Goal: Task Accomplishment & Management: Complete application form

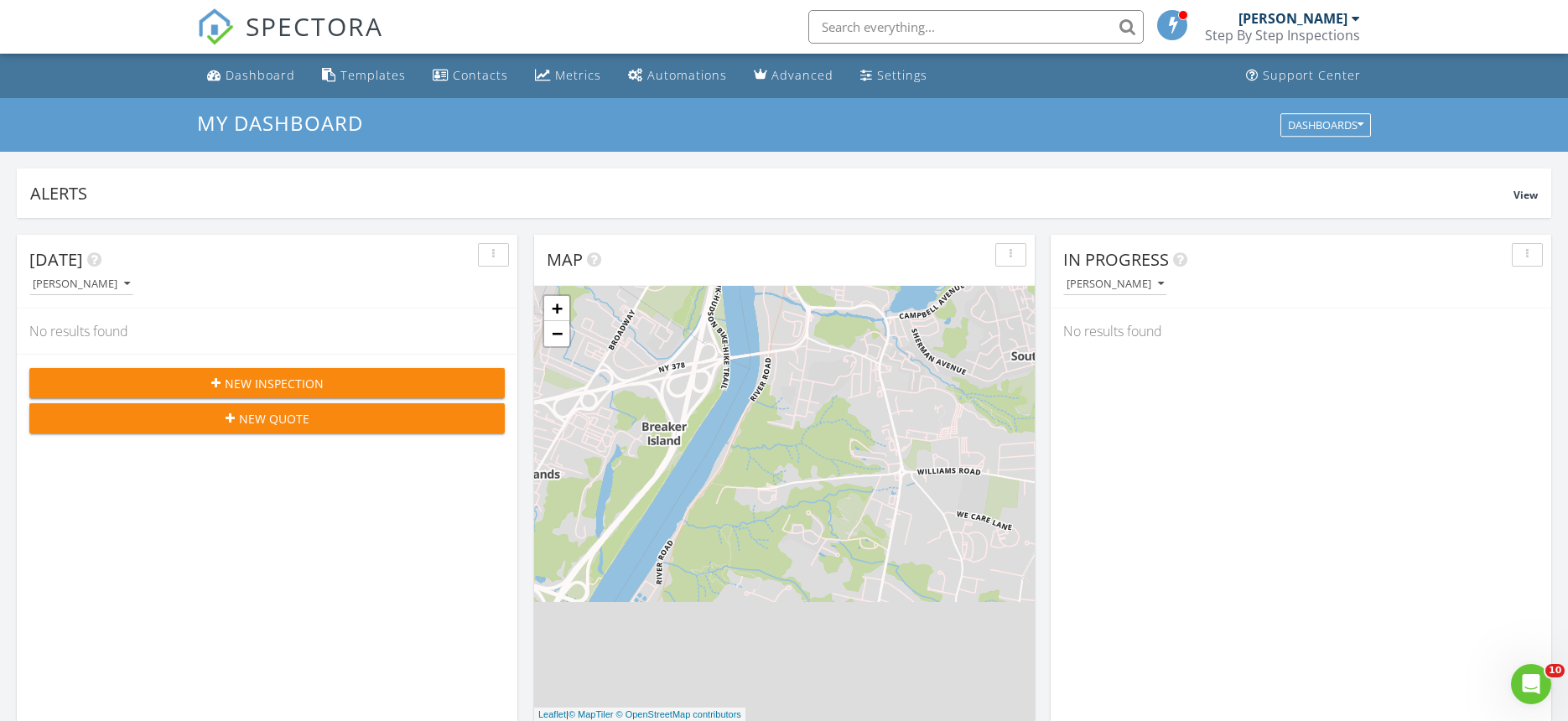
scroll to position [1551, 1594]
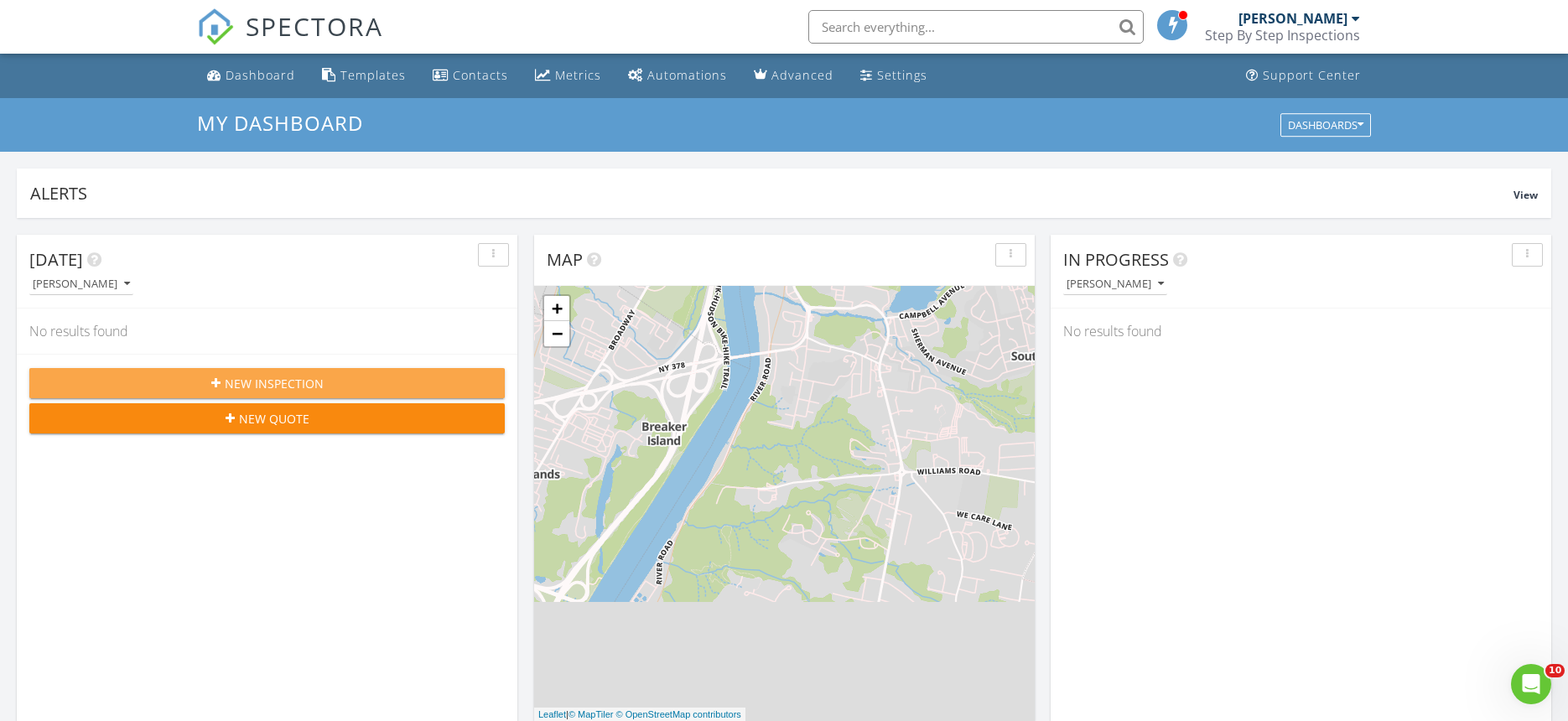
click at [284, 377] on span "New Inspection" at bounding box center [274, 383] width 99 height 17
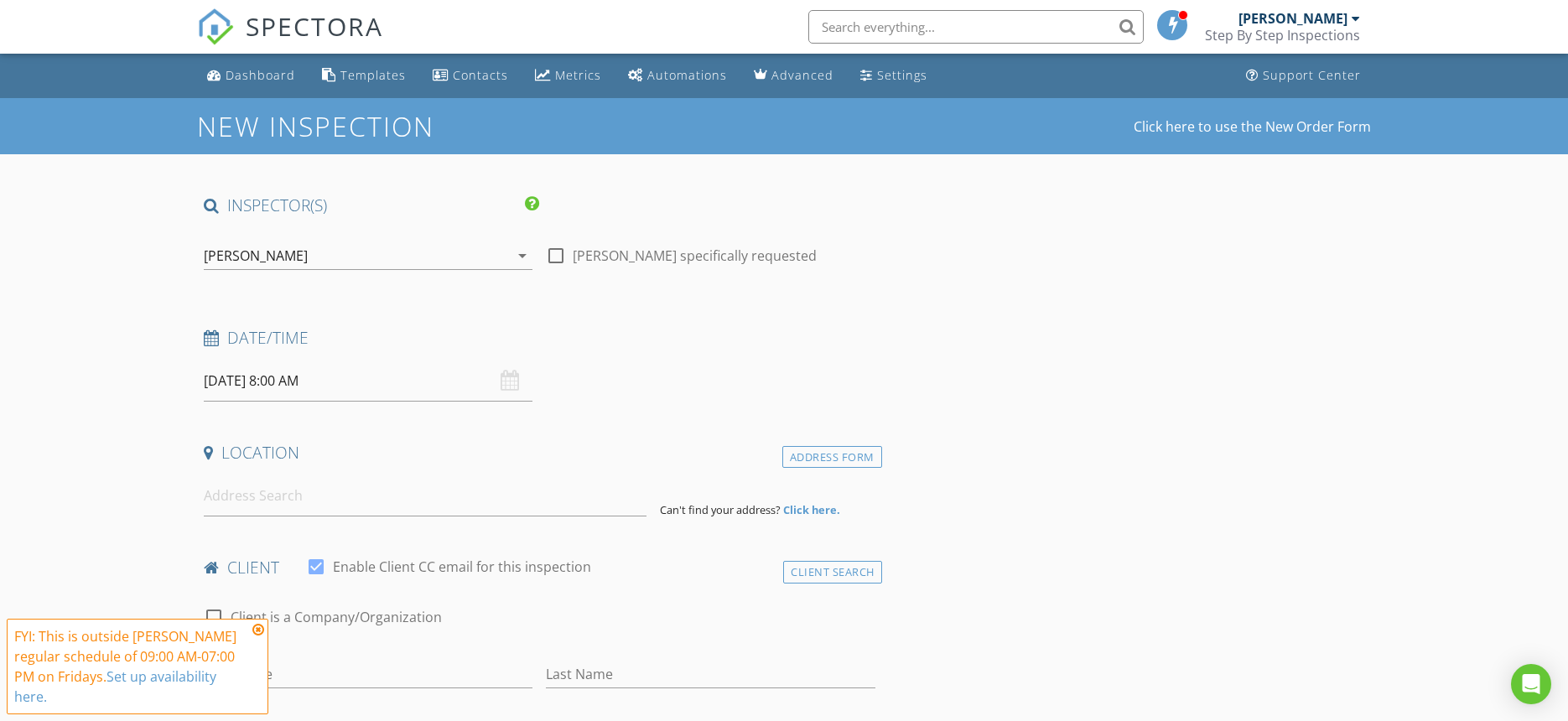
click at [222, 383] on input "[DATE] 8:00 AM" at bounding box center [367, 381] width 329 height 41
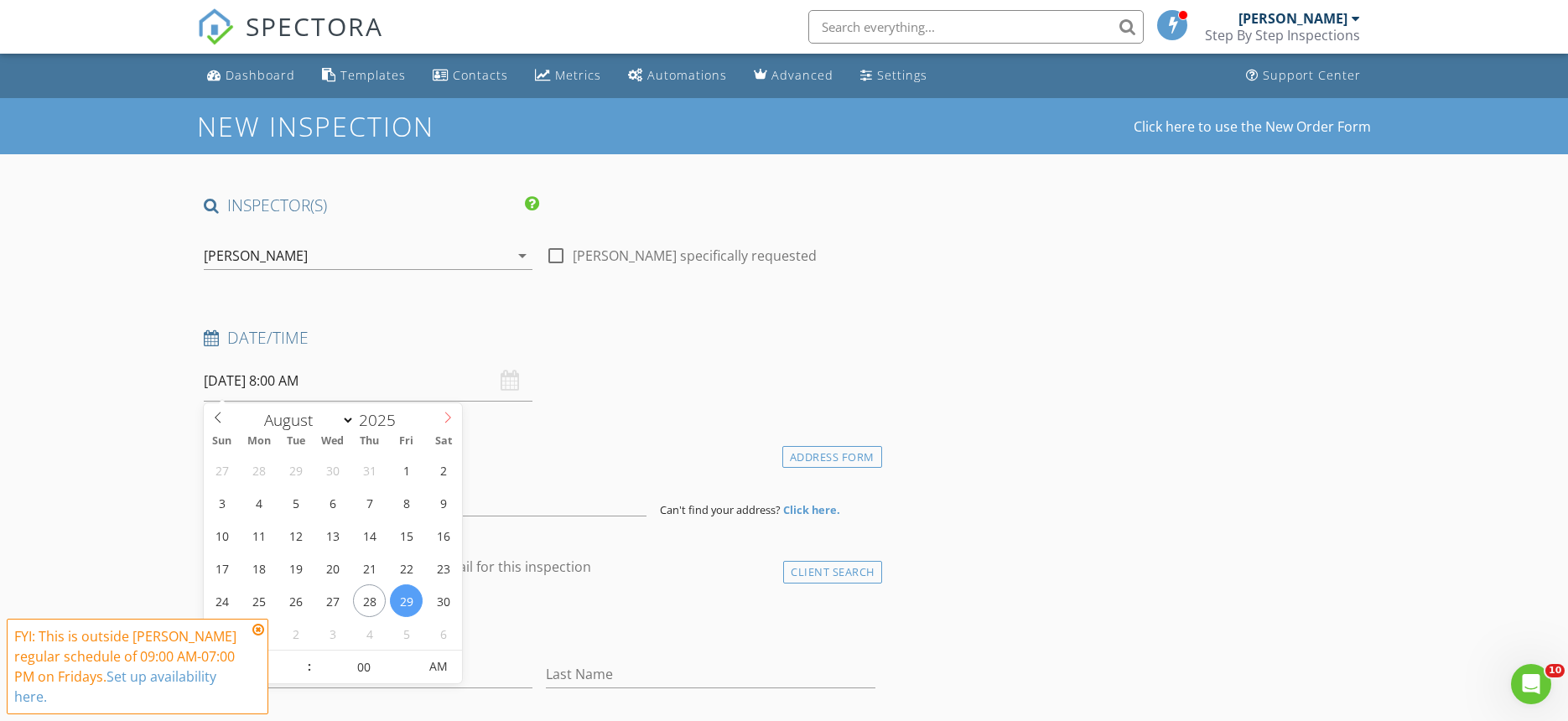
select select "8"
click at [446, 414] on icon at bounding box center [447, 417] width 12 height 12
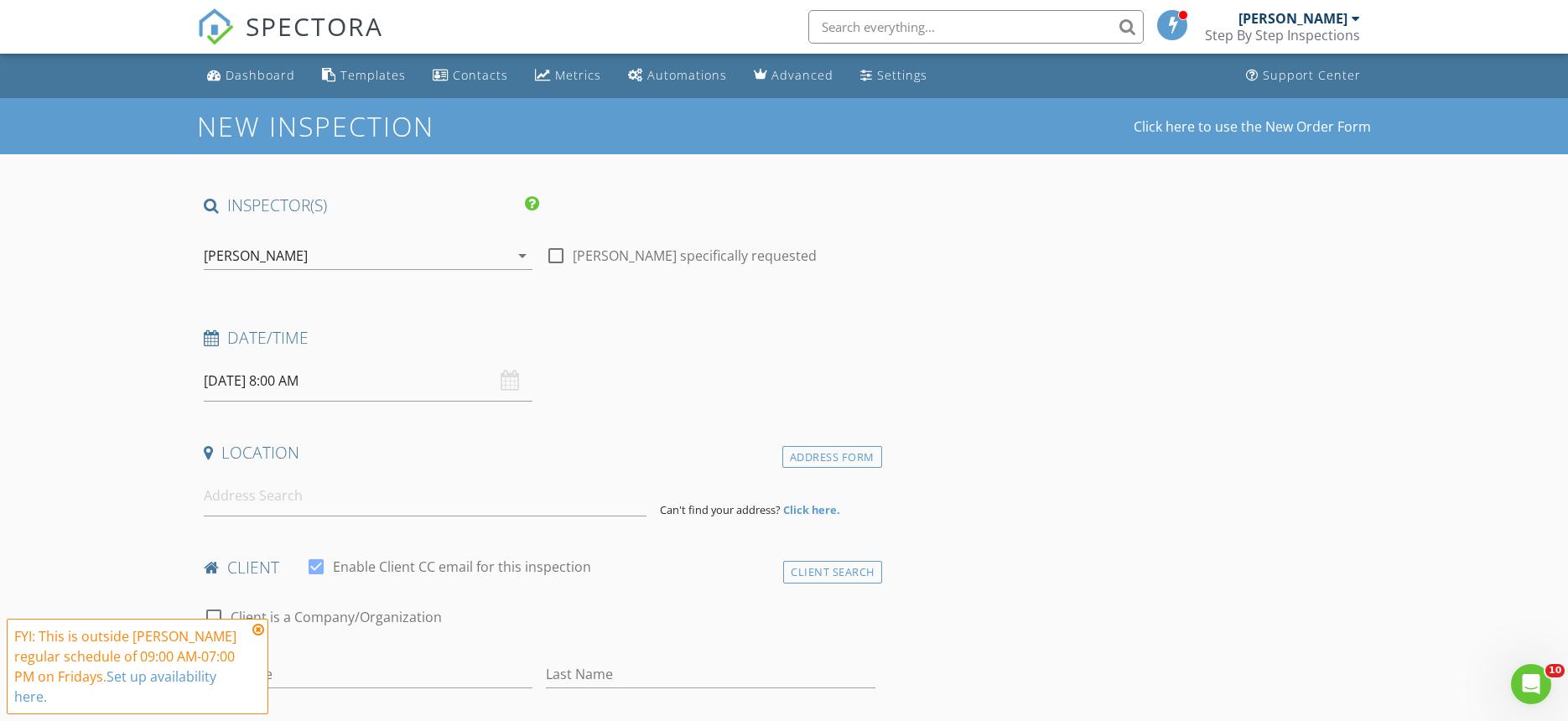
click at [256, 629] on icon at bounding box center [258, 629] width 12 height 14
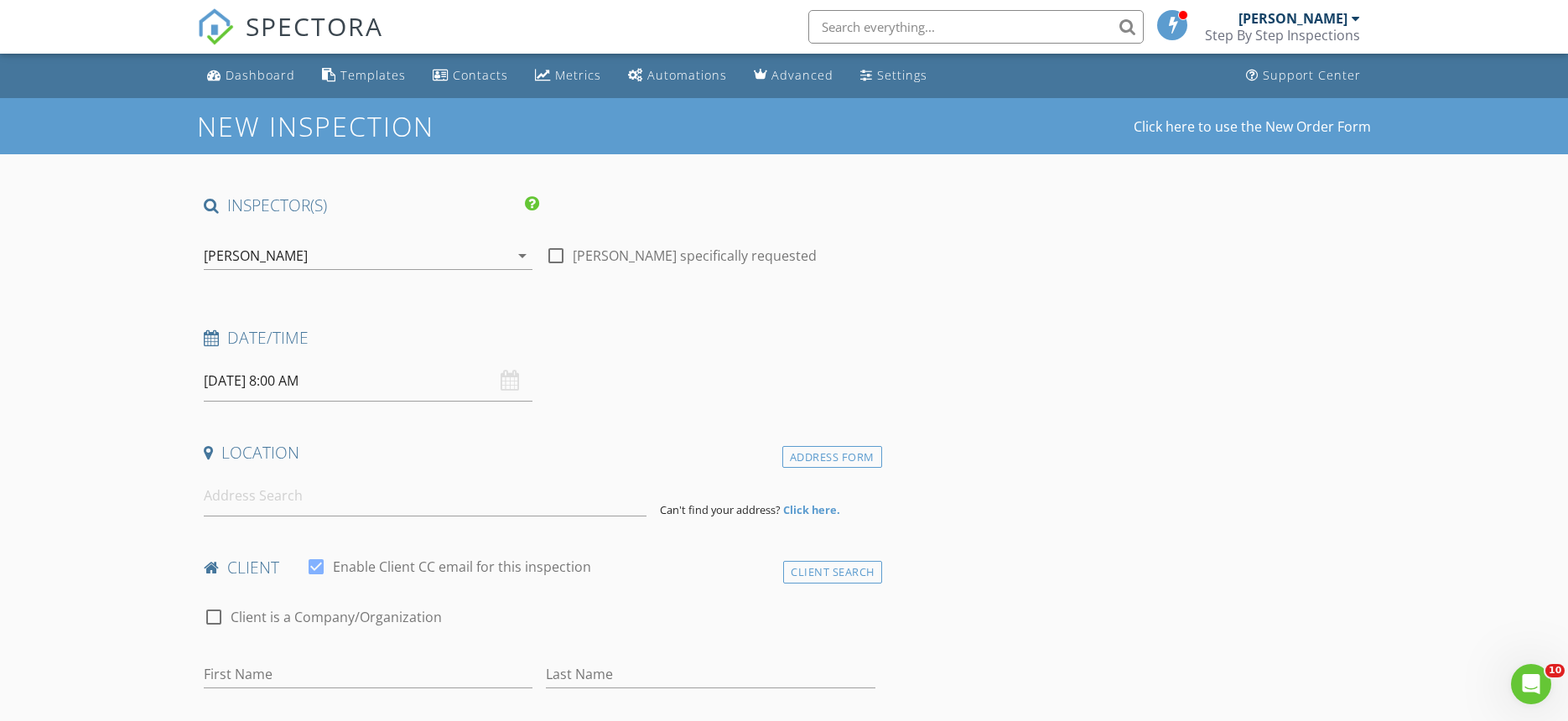
click at [229, 390] on input "08/29/2025 8:00 AM" at bounding box center [367, 381] width 329 height 41
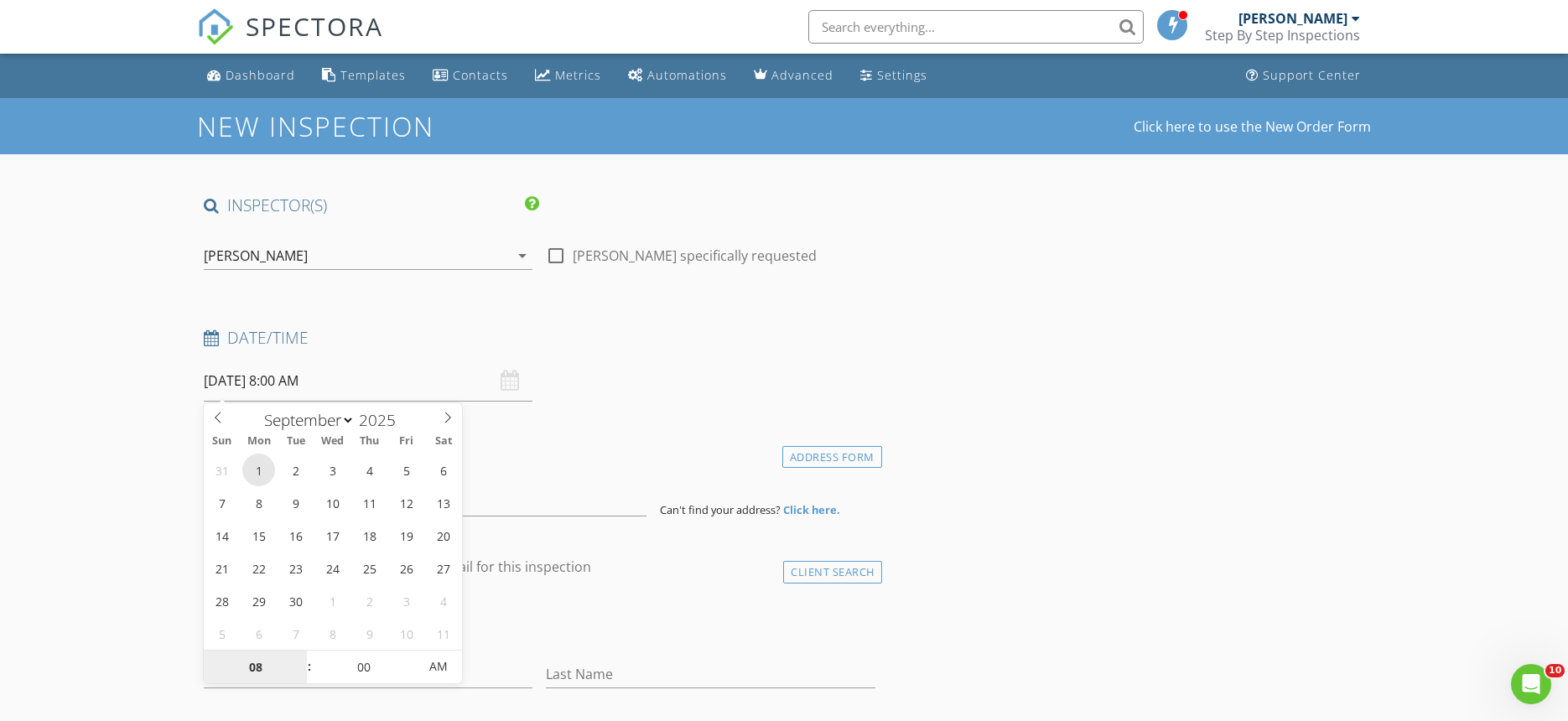
type input "09/01/2025 8:00 AM"
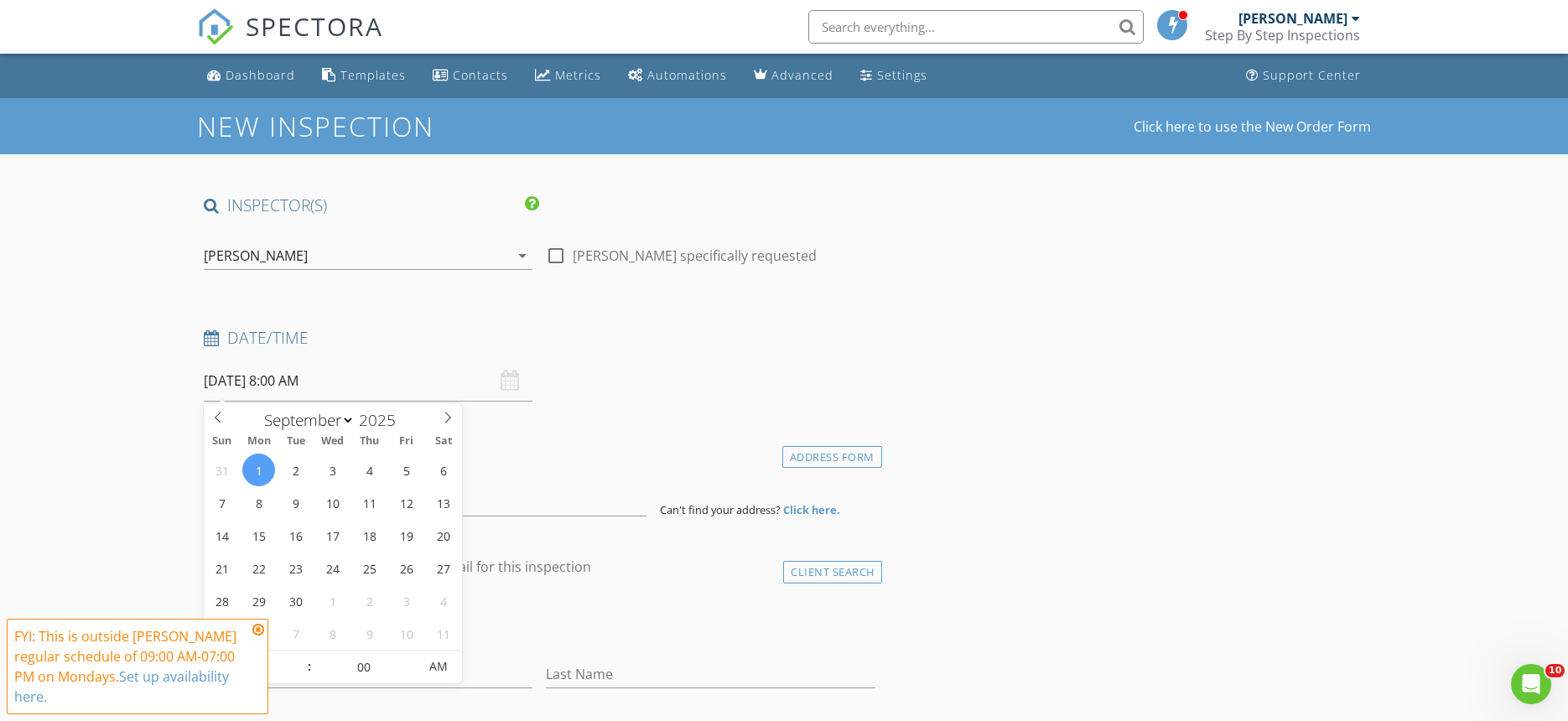
click at [281, 382] on input "09/01/2025 8:00 AM" at bounding box center [367, 381] width 329 height 41
type input "05"
type input "09/01/2025 8:05 AM"
click at [408, 657] on span at bounding box center [409, 658] width 12 height 17
type input "00"
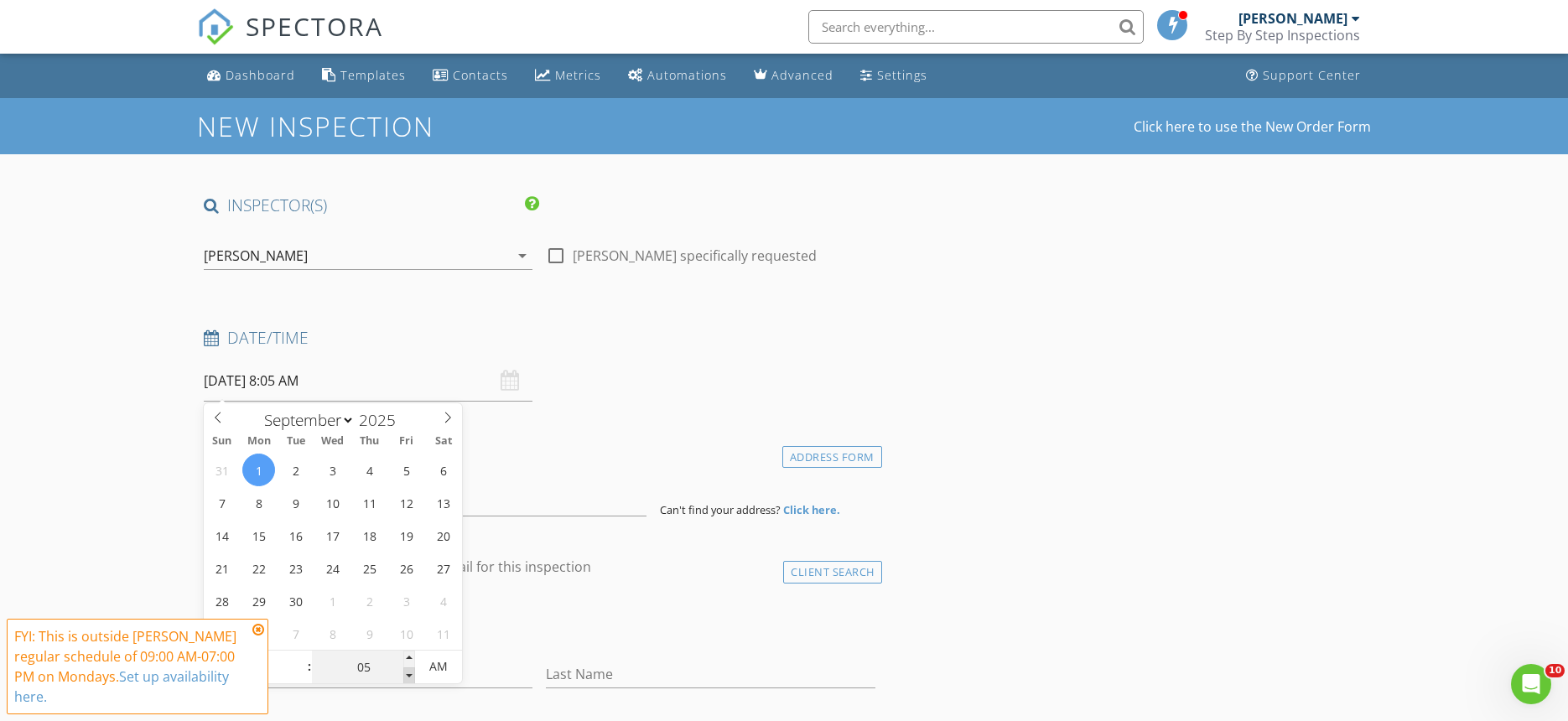
type input "09/01/2025 8:00 AM"
click at [409, 680] on span at bounding box center [409, 675] width 12 height 17
type input "09"
type input "09/01/2025 9:00 AM"
click at [299, 658] on span at bounding box center [301, 658] width 12 height 17
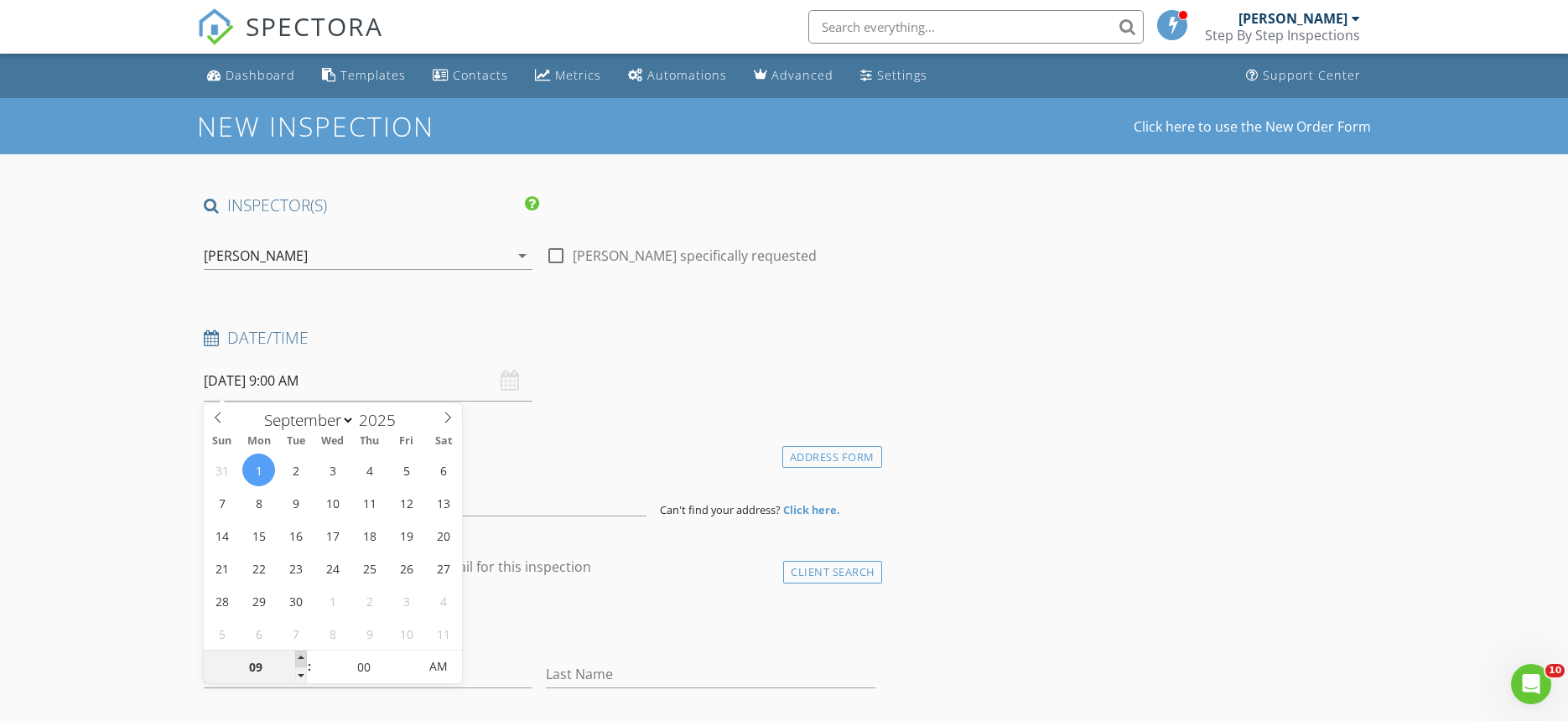
type input "10"
type input "09/01/2025 10:00 AM"
click at [299, 658] on span at bounding box center [301, 658] width 12 height 17
type input "11"
type input "09/01/2025 11:00 AM"
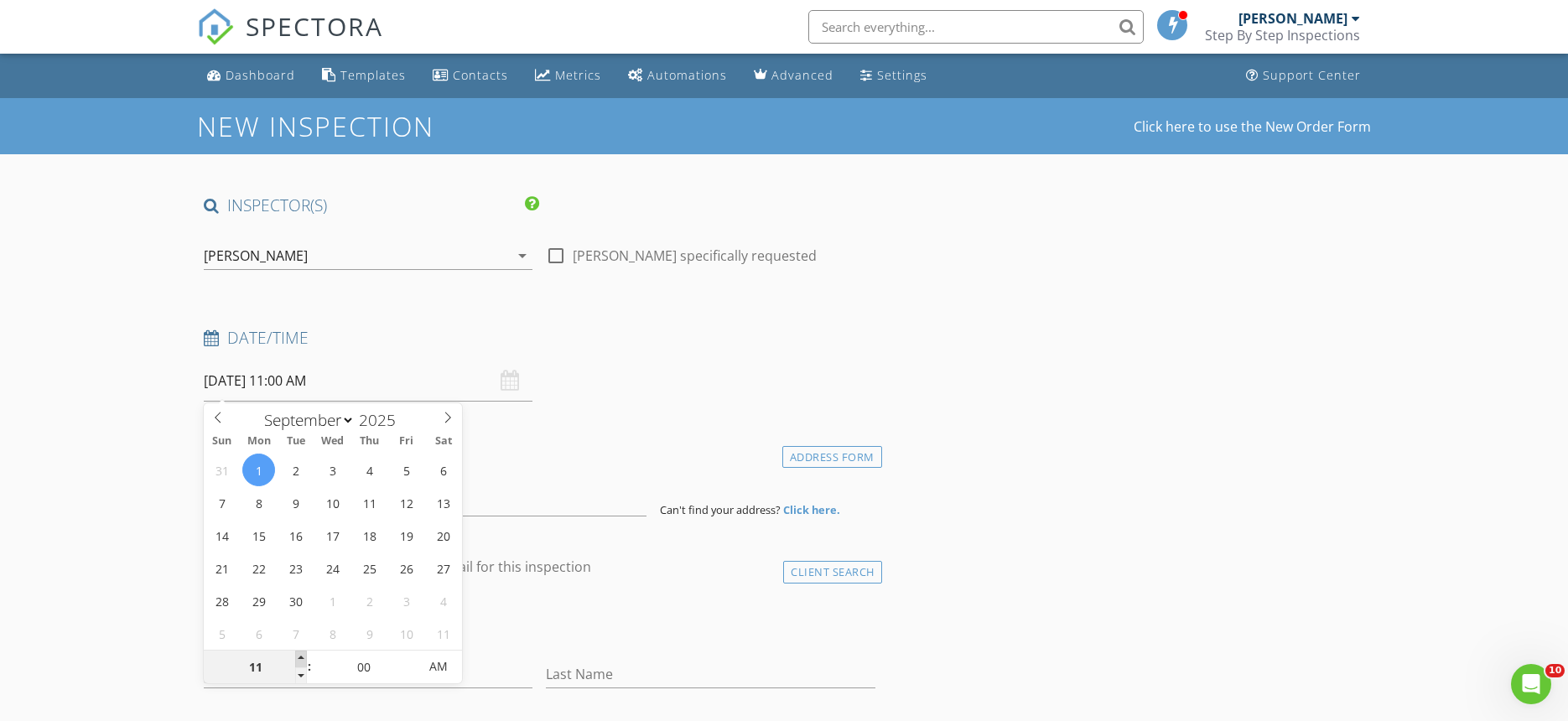
click at [299, 658] on span at bounding box center [301, 658] width 12 height 17
type input "12"
type input "09/01/2025 12:00 PM"
click at [299, 658] on span at bounding box center [301, 658] width 12 height 17
type input "01"
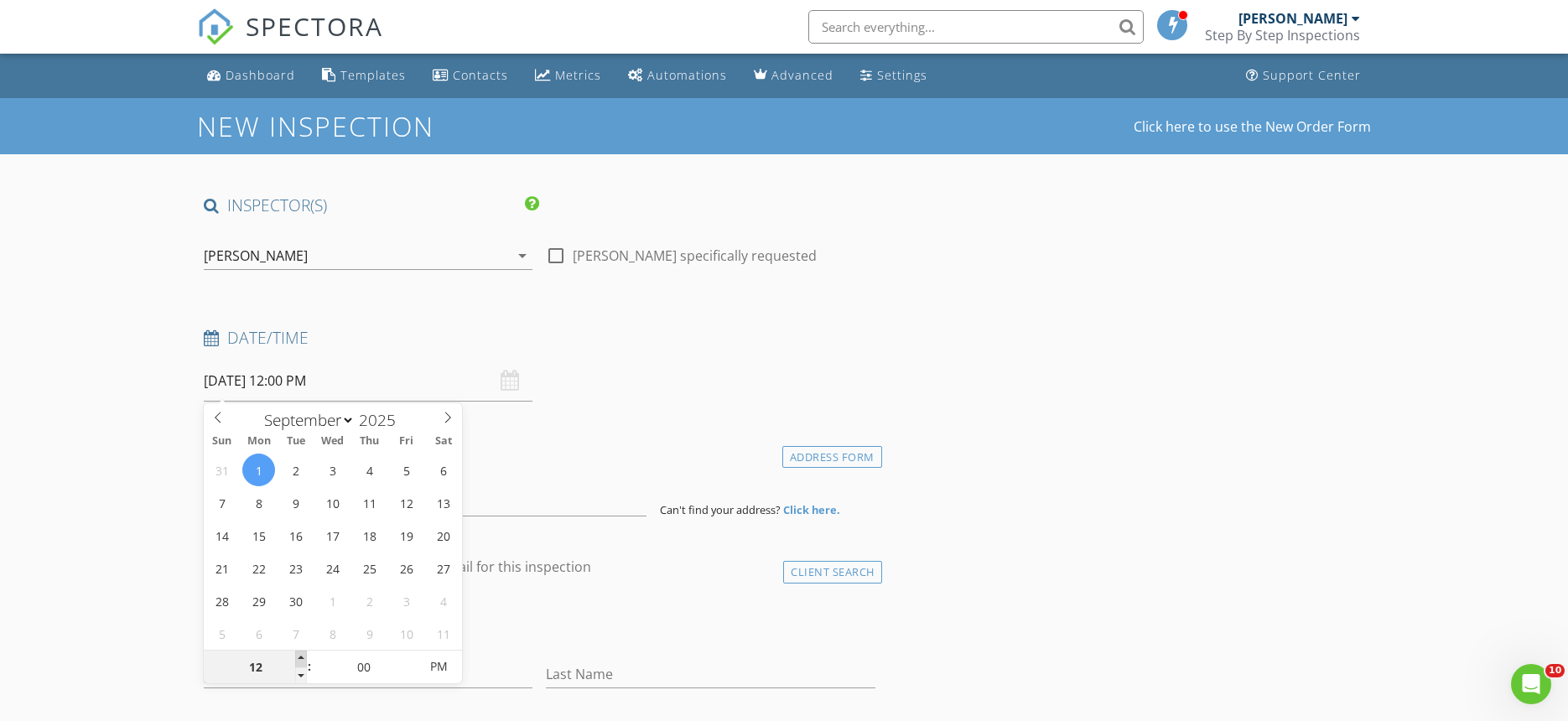
type input "[DATE] 1:00 PM"
click at [299, 658] on span at bounding box center [301, 658] width 12 height 17
click at [750, 349] on div "Date/Time" at bounding box center [539, 343] width 686 height 33
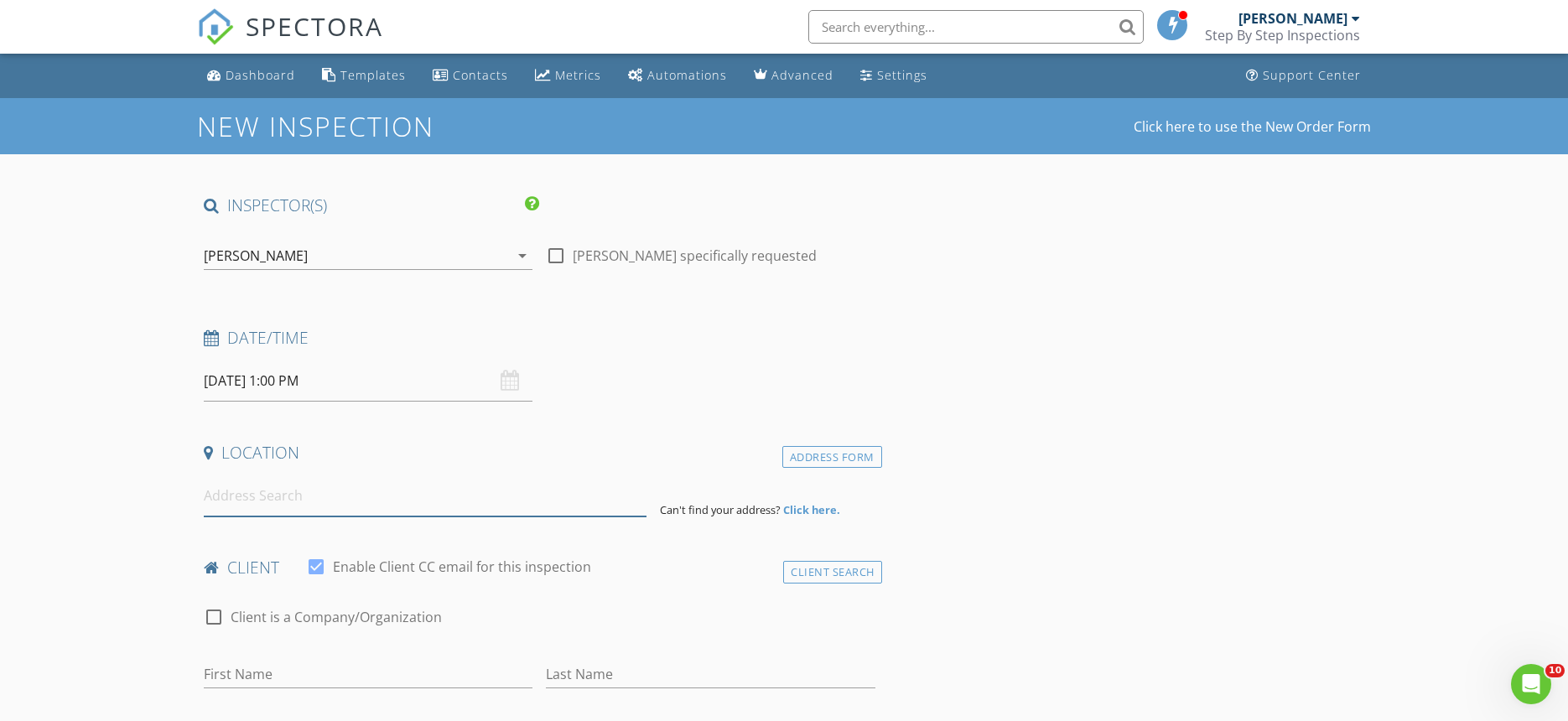
click at [225, 505] on input at bounding box center [424, 496] width 443 height 41
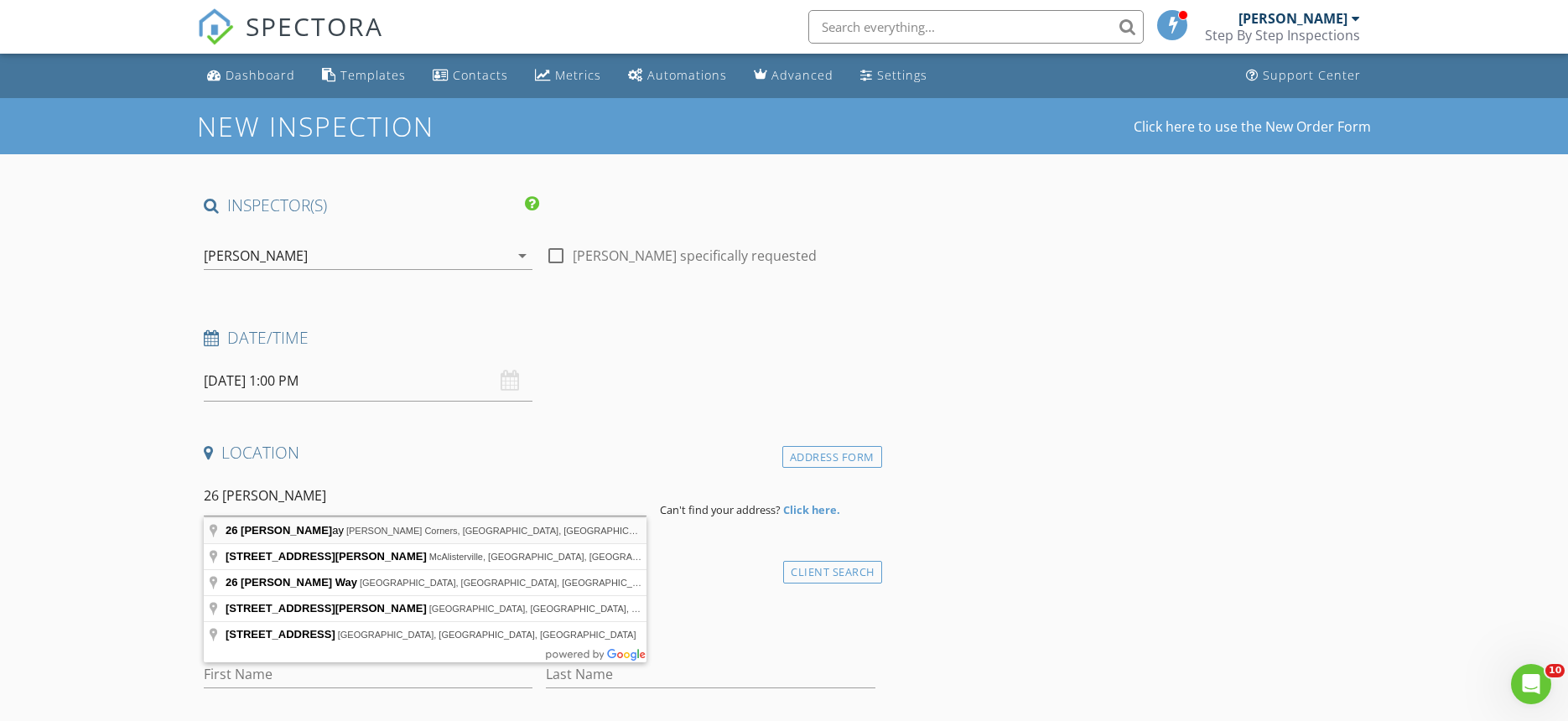
type input "26 Mia Way, Porter Corners, NY, USA"
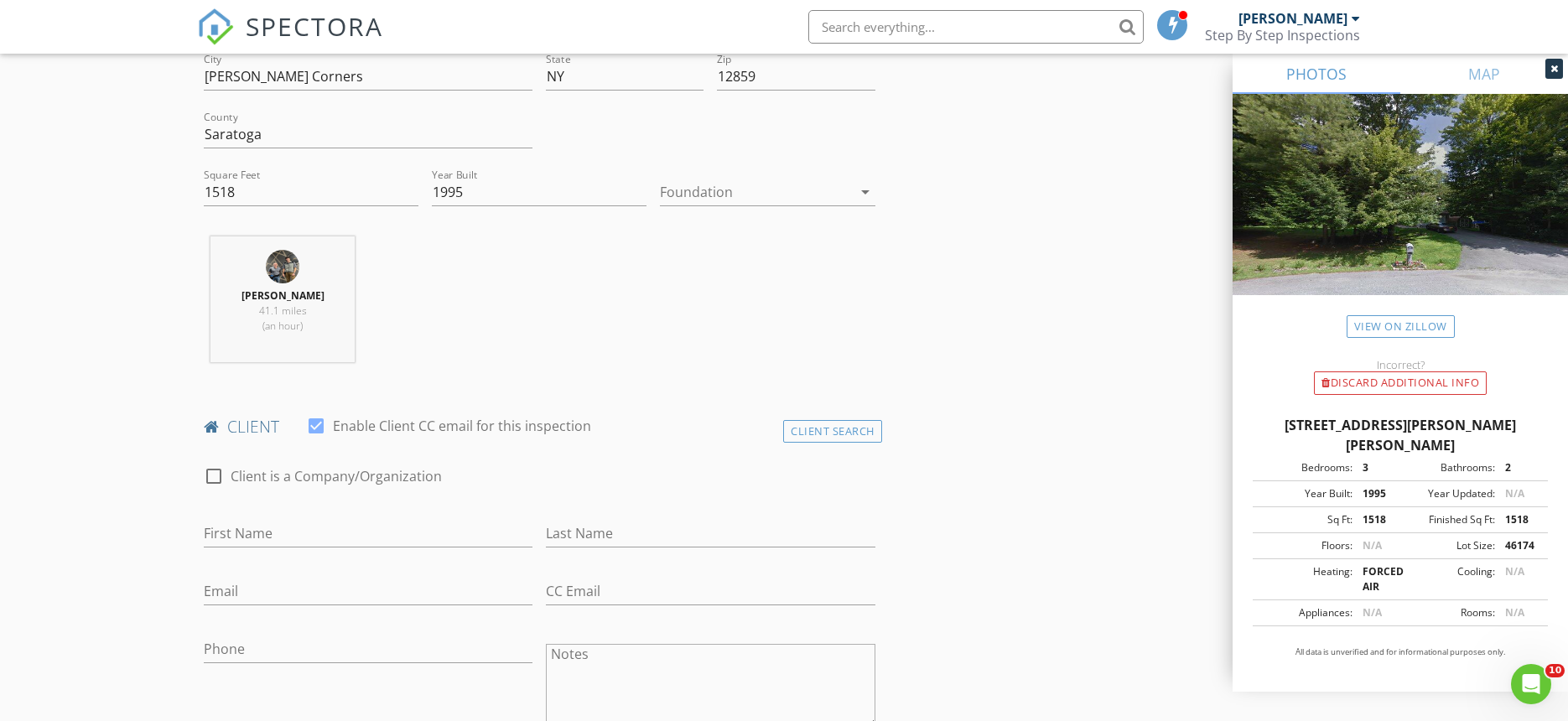
scroll to position [486, 0]
click at [245, 521] on input "First Name" at bounding box center [367, 531] width 329 height 28
type input "[PERSON_NAME]"
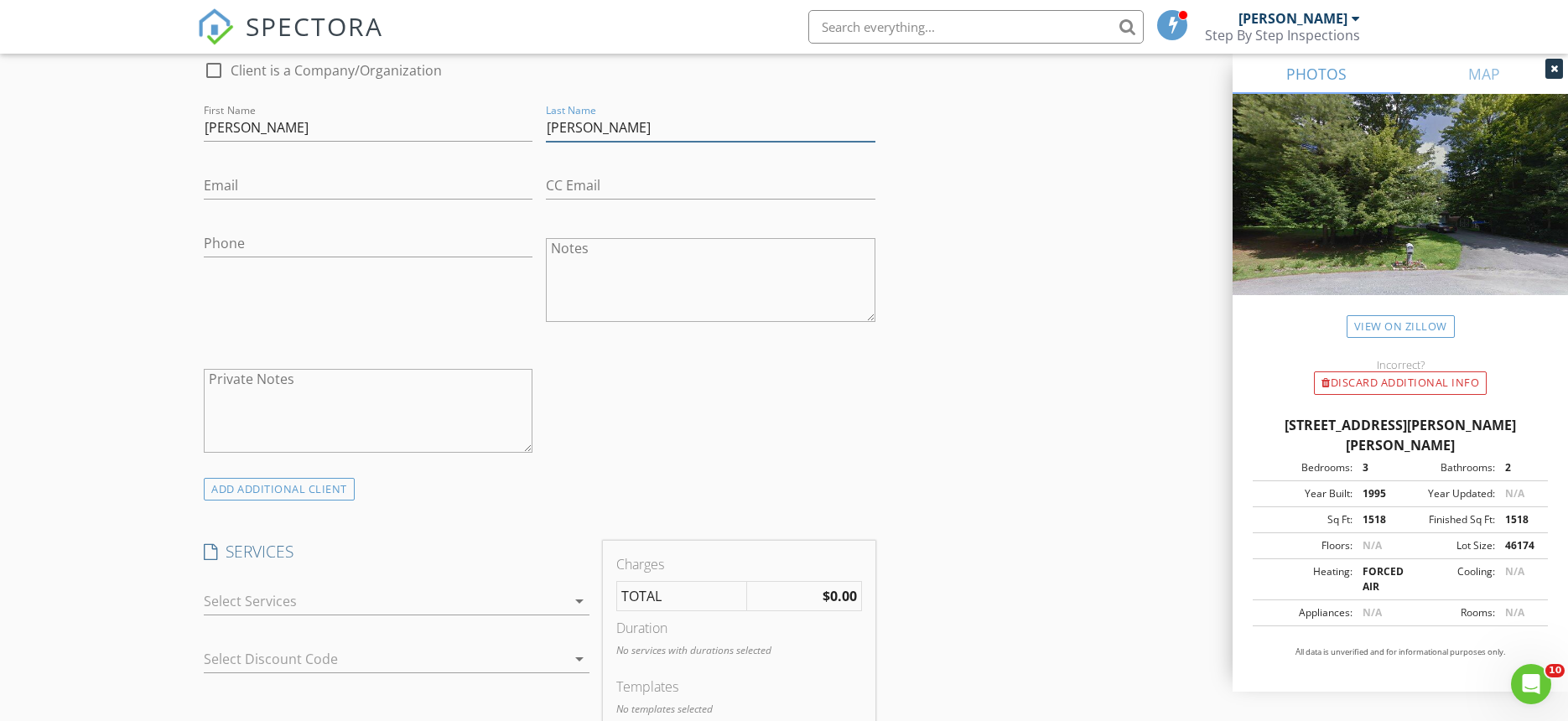
scroll to position [969, 0]
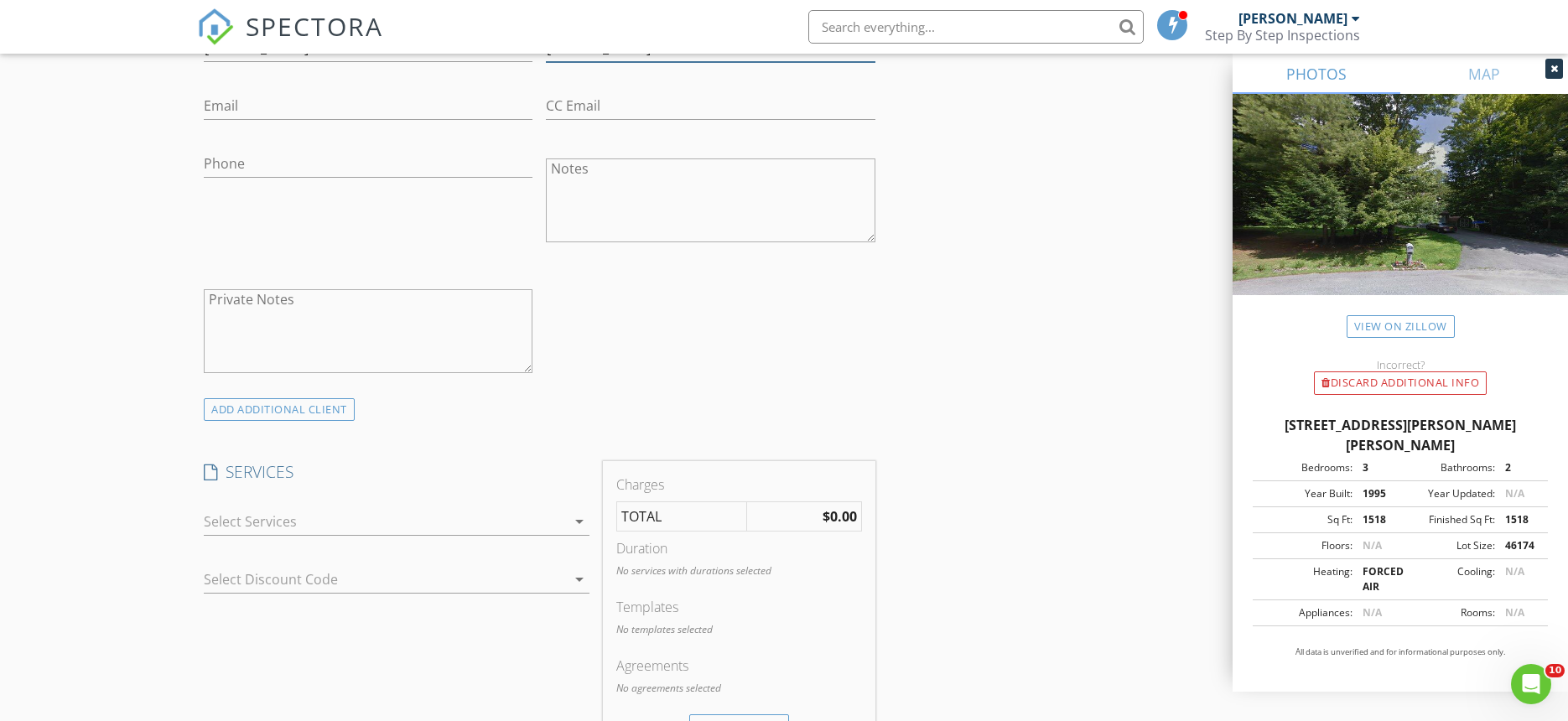
type input "[PERSON_NAME]"
click at [238, 515] on div at bounding box center [385, 521] width 363 height 27
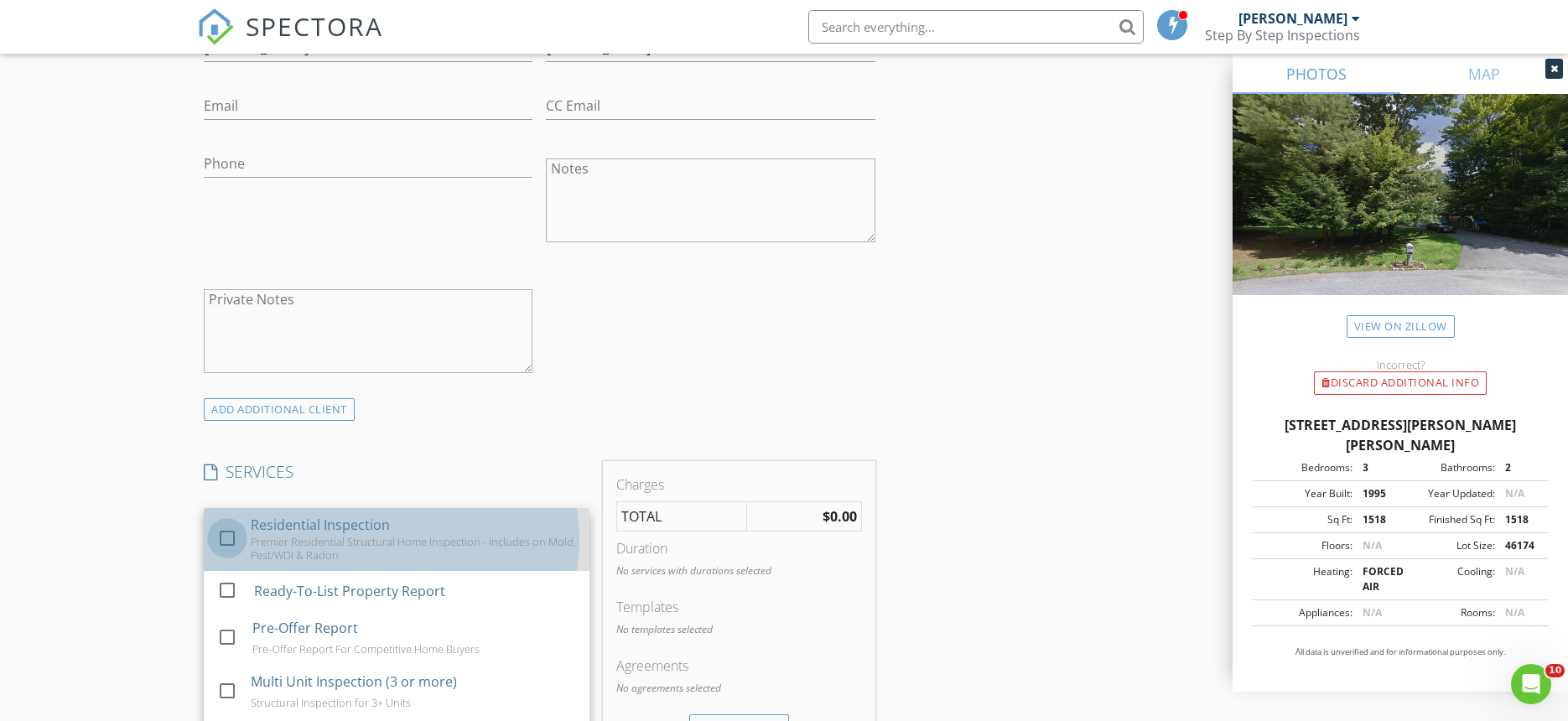
click at [225, 535] on div at bounding box center [226, 538] width 29 height 29
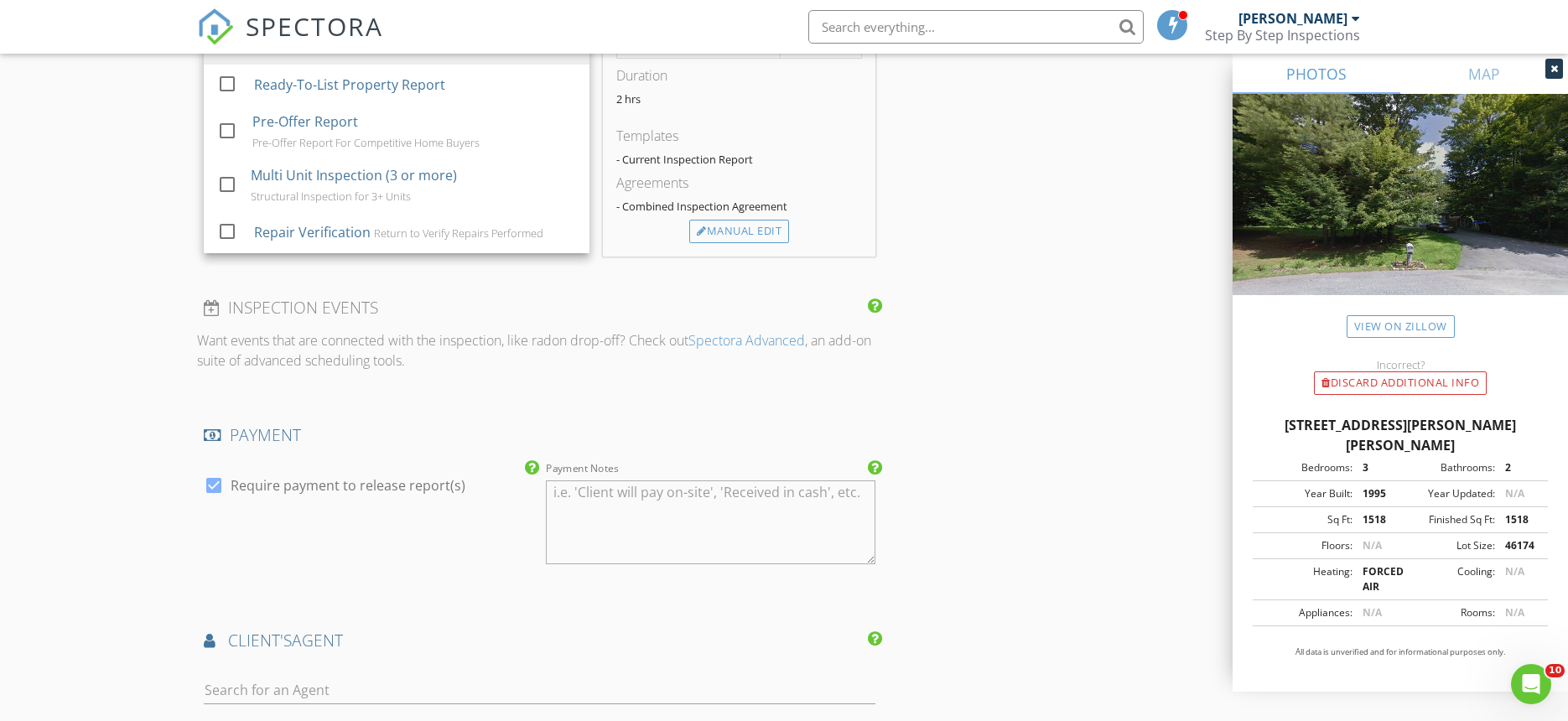
scroll to position [1671, 0]
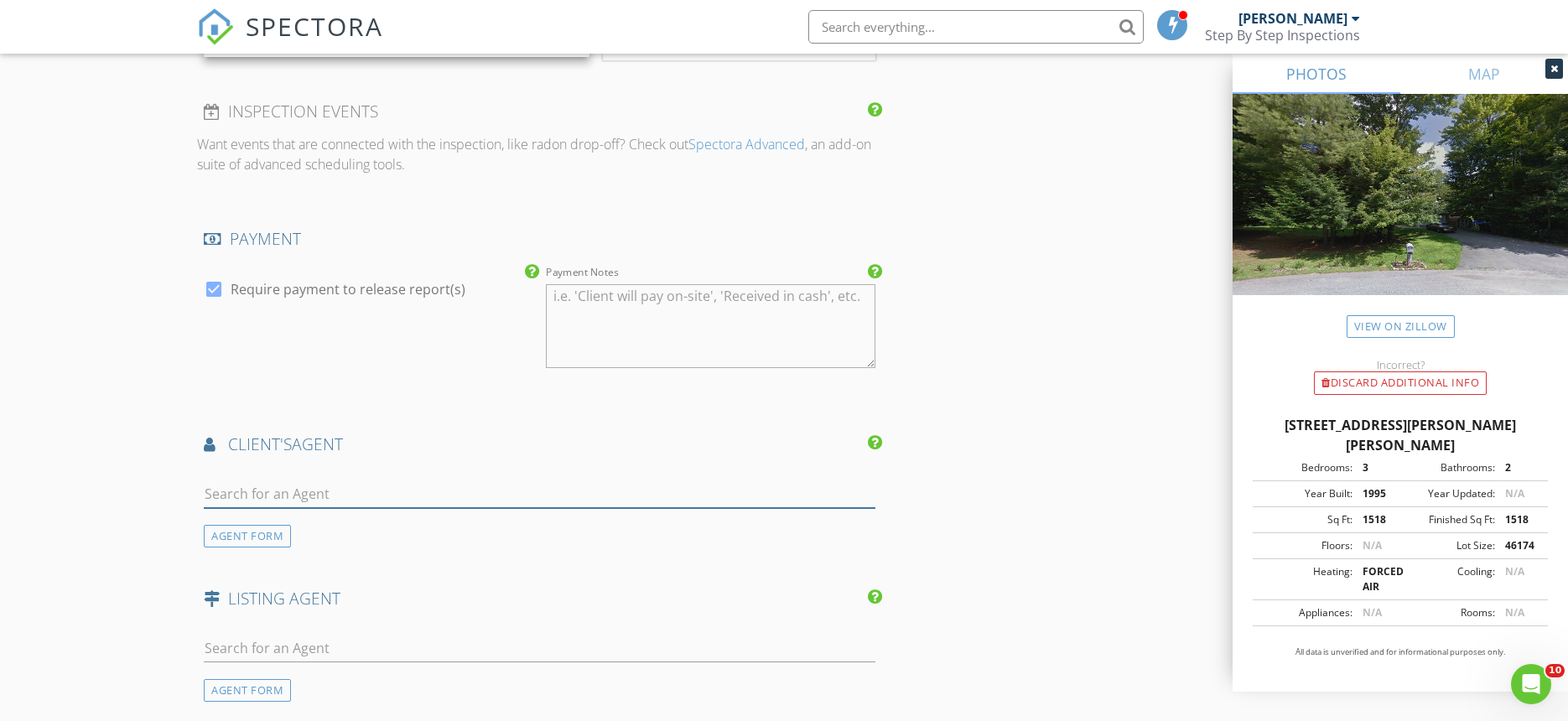
click at [257, 493] on input "text" at bounding box center [539, 494] width 672 height 28
type input "monika"
click at [299, 531] on div "[PERSON_NAME]" at bounding box center [303, 531] width 104 height 20
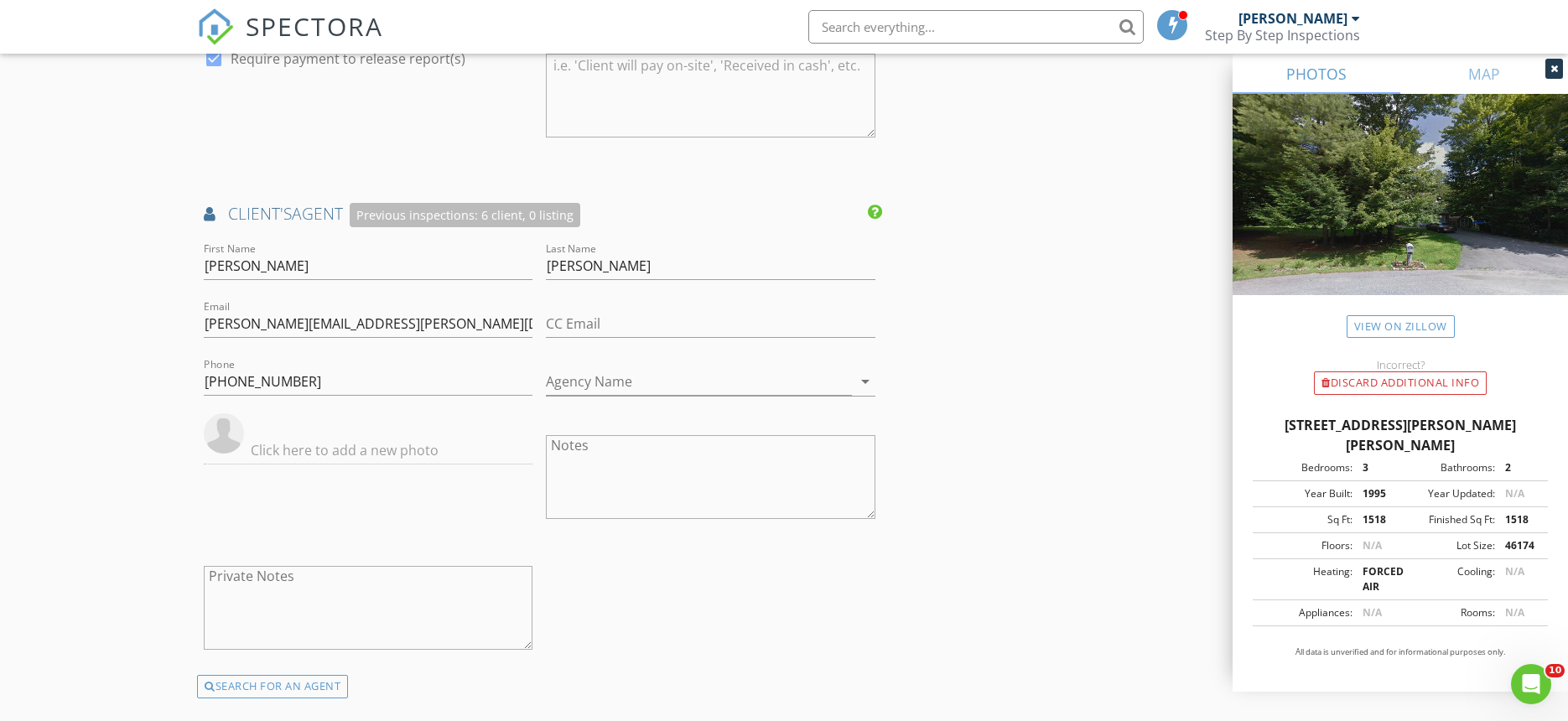
scroll to position [1916, 0]
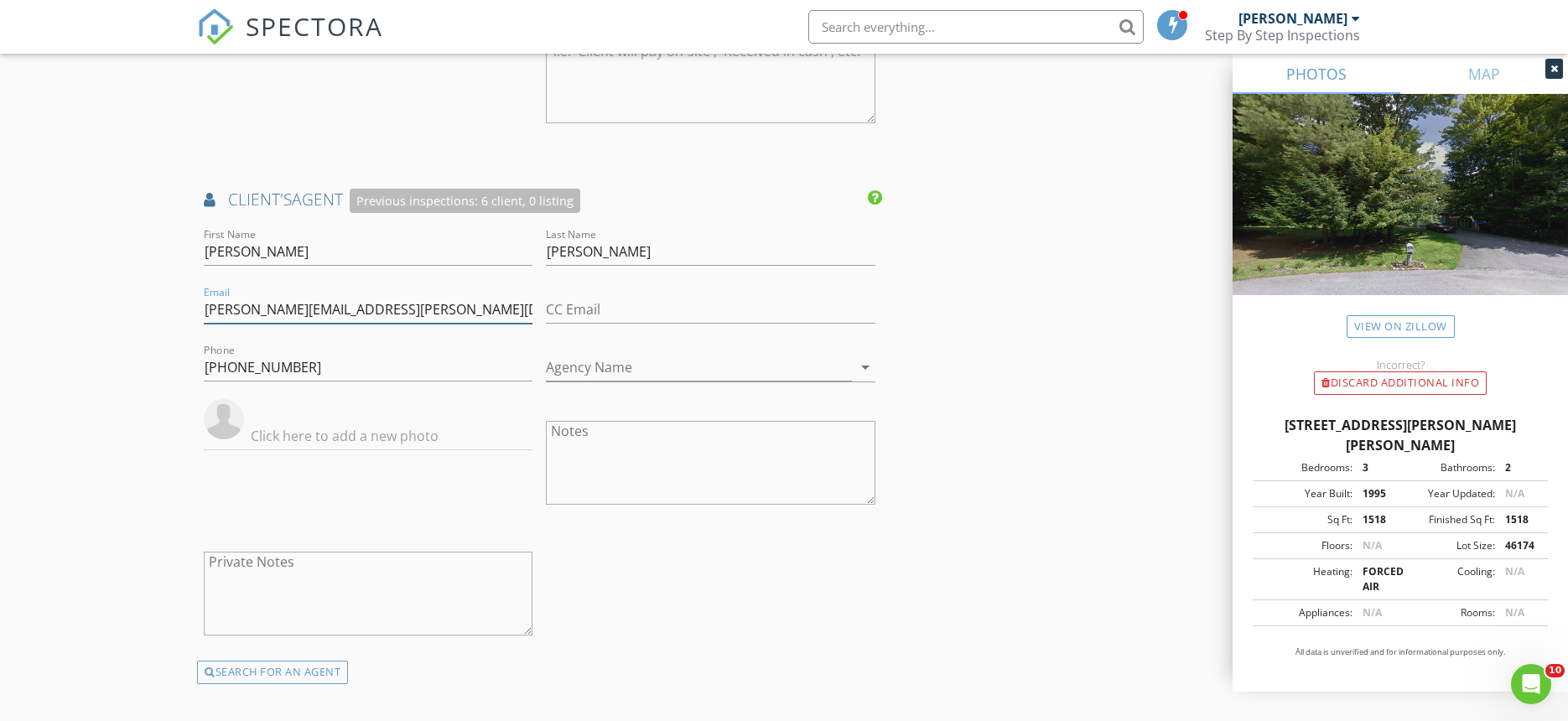
drag, startPoint x: 406, startPoint y: 307, endPoint x: 202, endPoint y: 307, distance: 204.0
click at [202, 307] on div "Email monika.cronin@compass.com" at bounding box center [368, 311] width 342 height 58
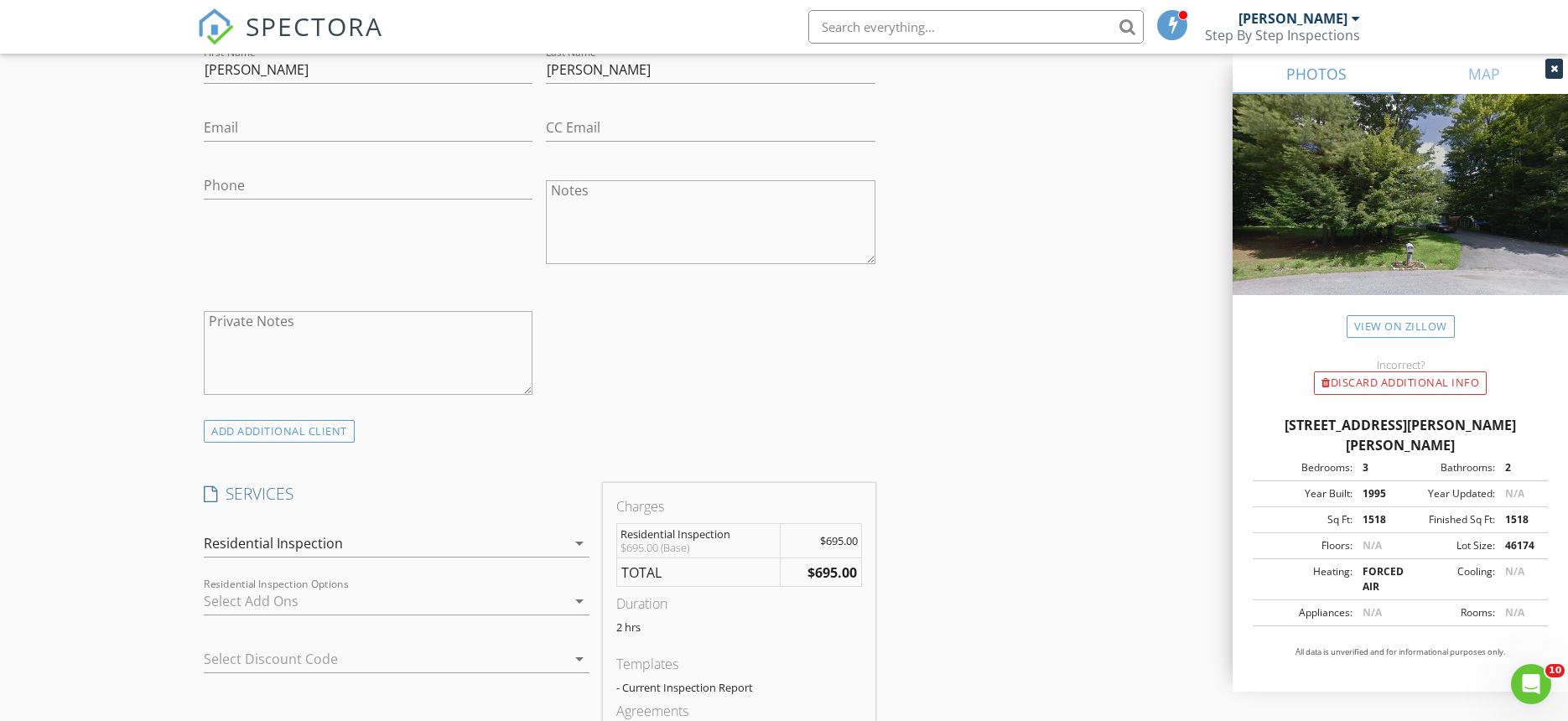
scroll to position [857, 0]
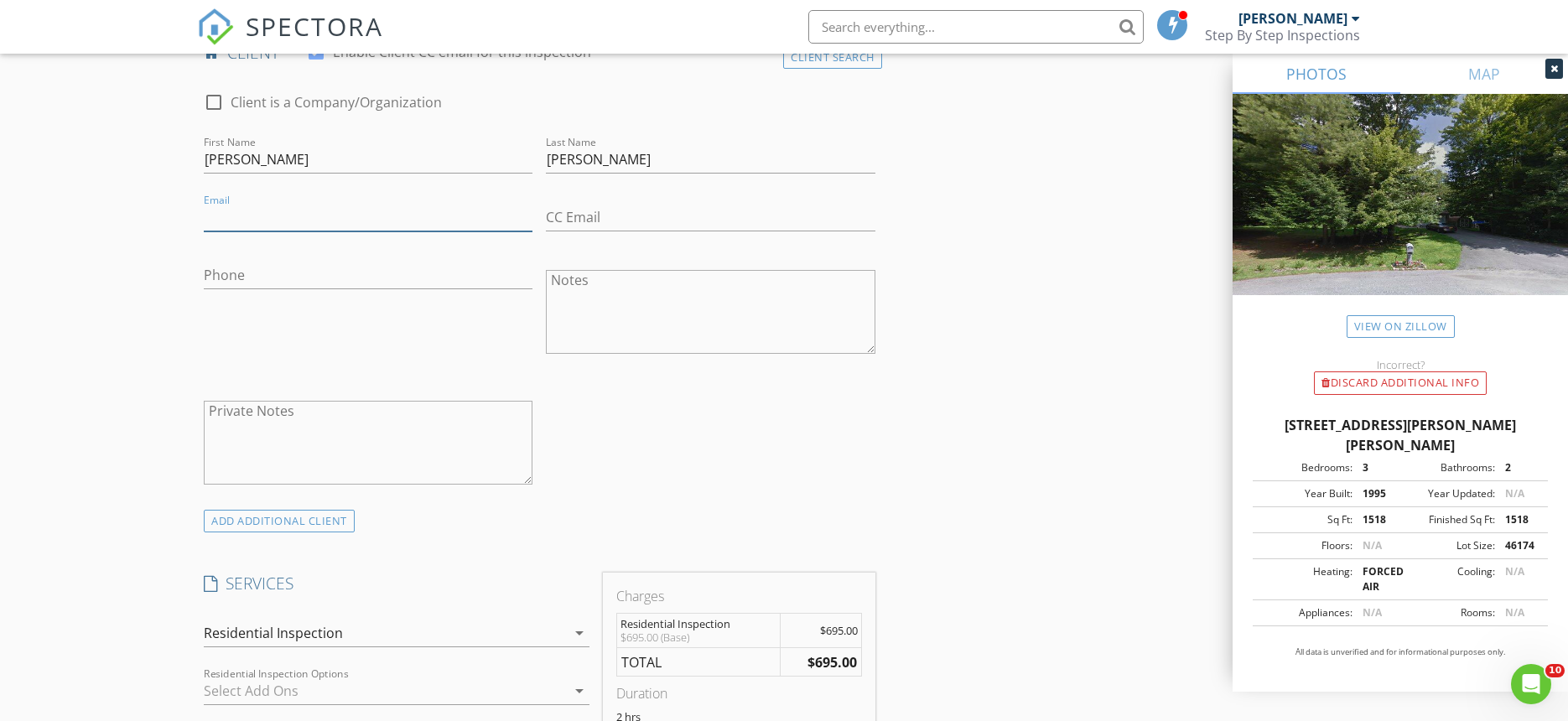
click at [264, 214] on input "Email" at bounding box center [367, 217] width 329 height 28
paste input "[PERSON_NAME][EMAIL_ADDRESS][PERSON_NAME][DOMAIN_NAME]"
type input "[PERSON_NAME][EMAIL_ADDRESS][PERSON_NAME][DOMAIN_NAME]"
click at [225, 271] on input "Phone" at bounding box center [367, 275] width 329 height 28
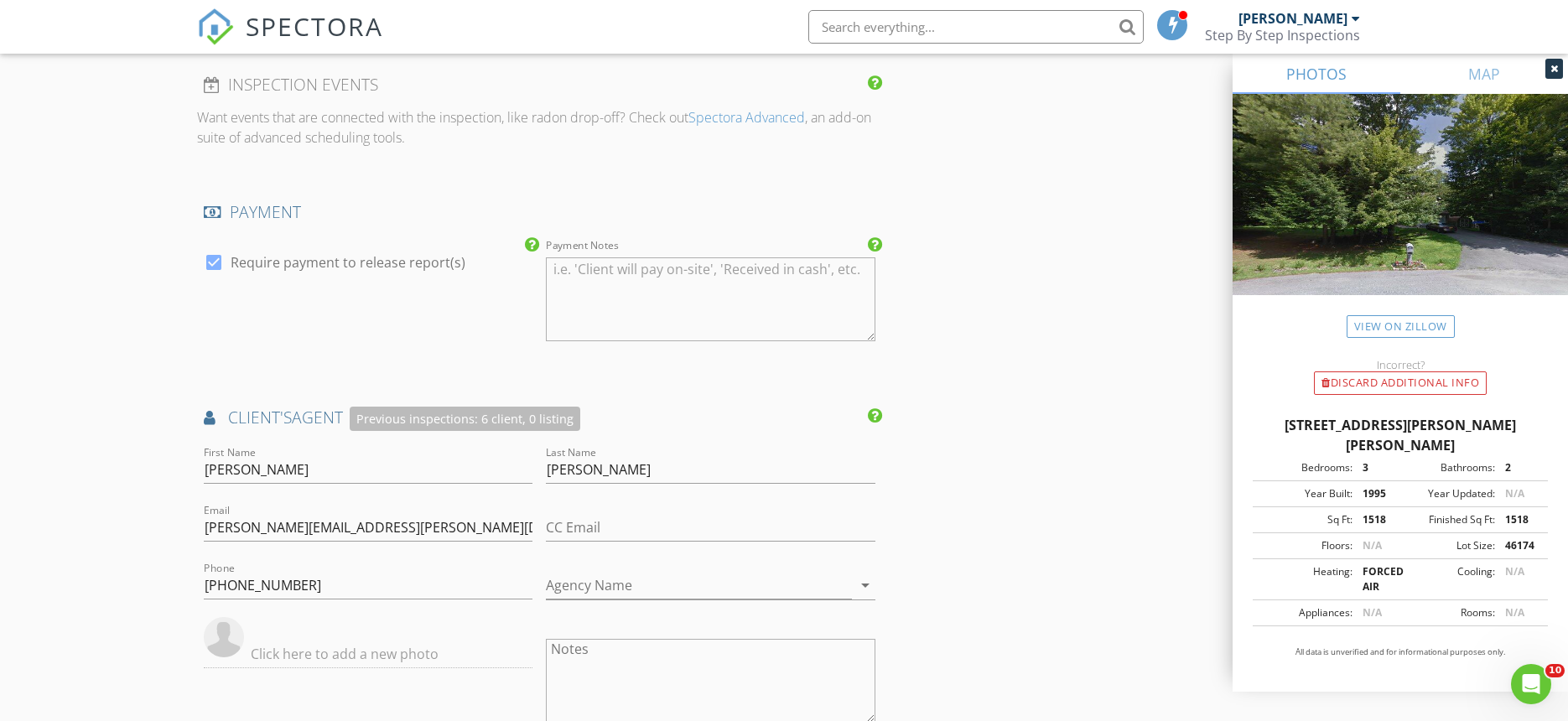
scroll to position [1711, 0]
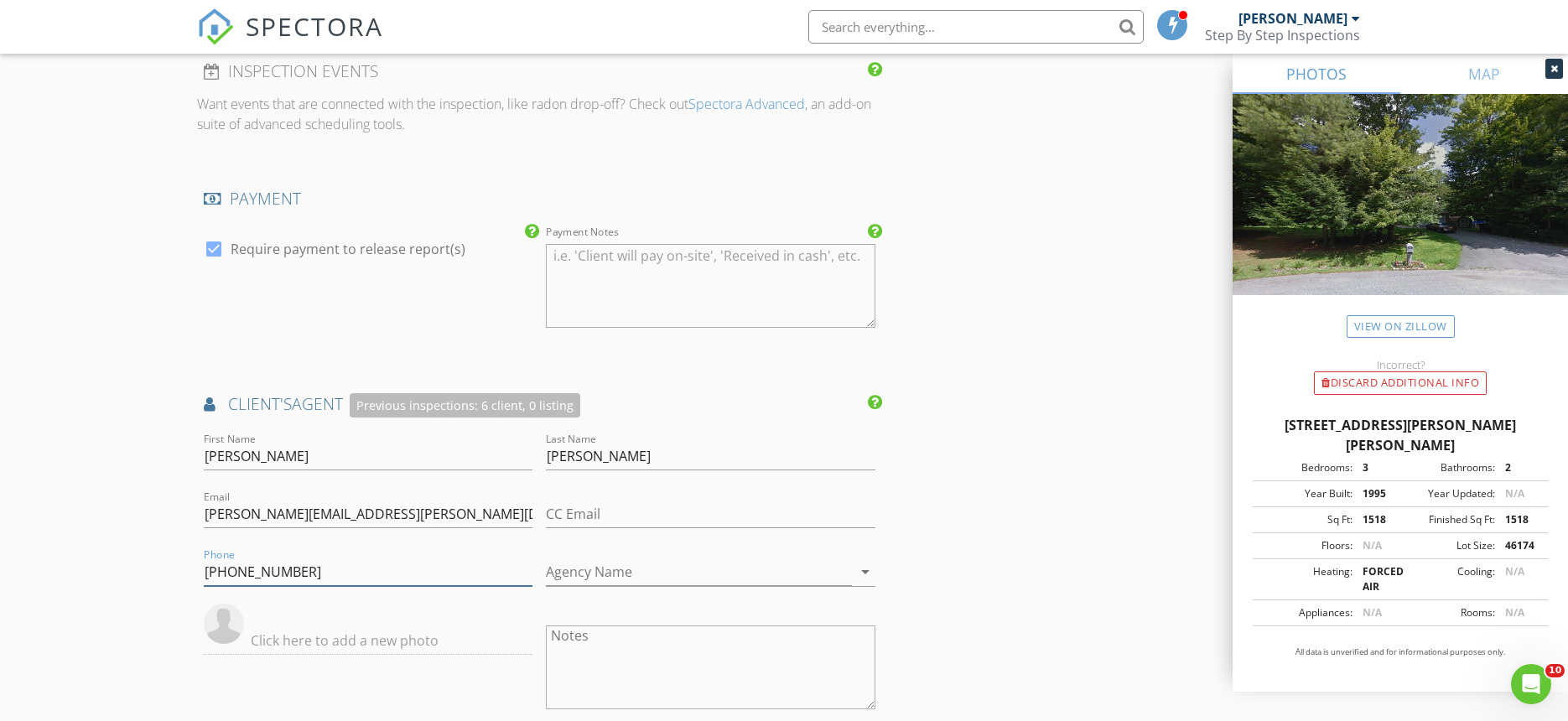
drag, startPoint x: 316, startPoint y: 570, endPoint x: 175, endPoint y: 568, distance: 141.0
click at [175, 568] on div "New Inspection Click here to use the New Order Form INSPECTOR(S) check_box Matt…" at bounding box center [784, 26] width 1568 height 3279
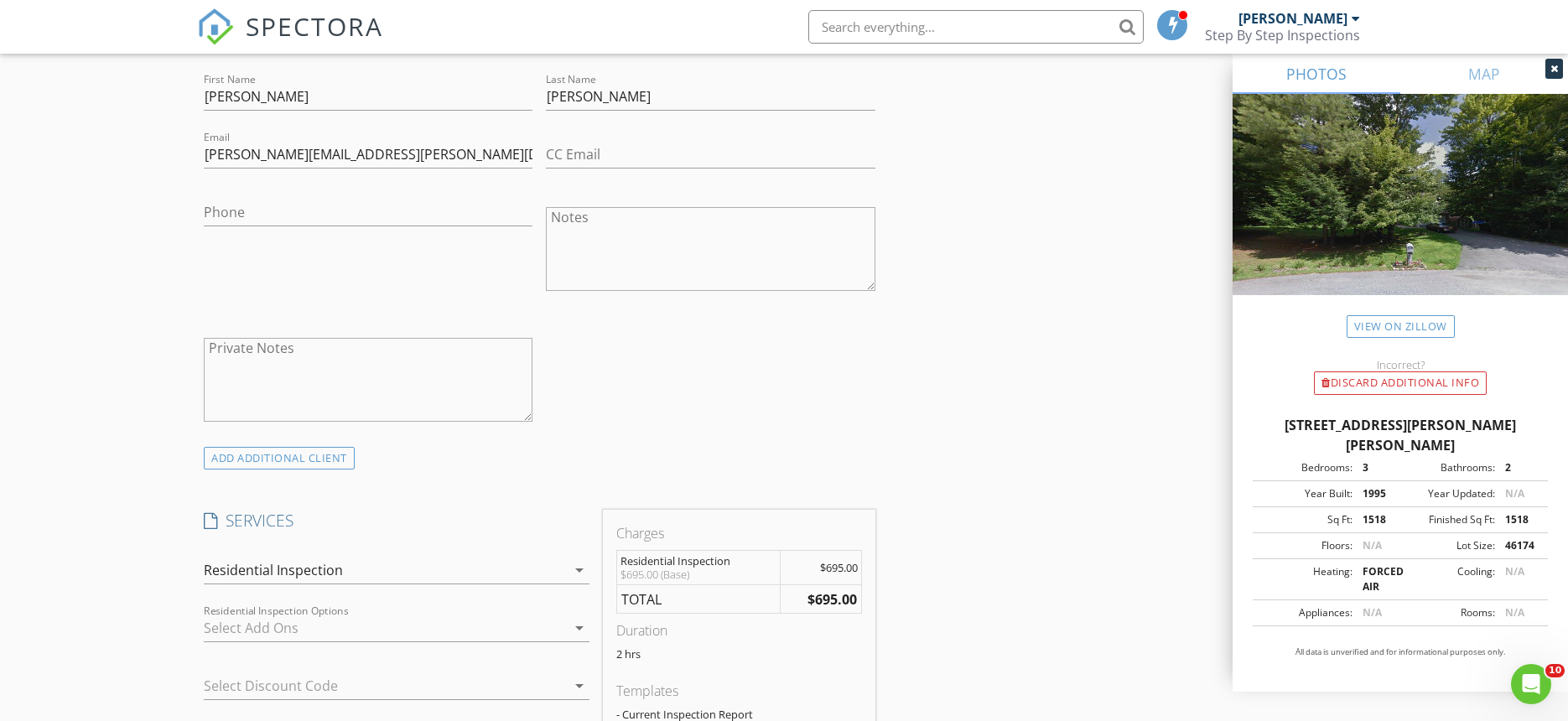
scroll to position [920, 0]
click at [267, 212] on input "Phone" at bounding box center [367, 213] width 329 height 28
paste input "[PHONE_NUMBER]"
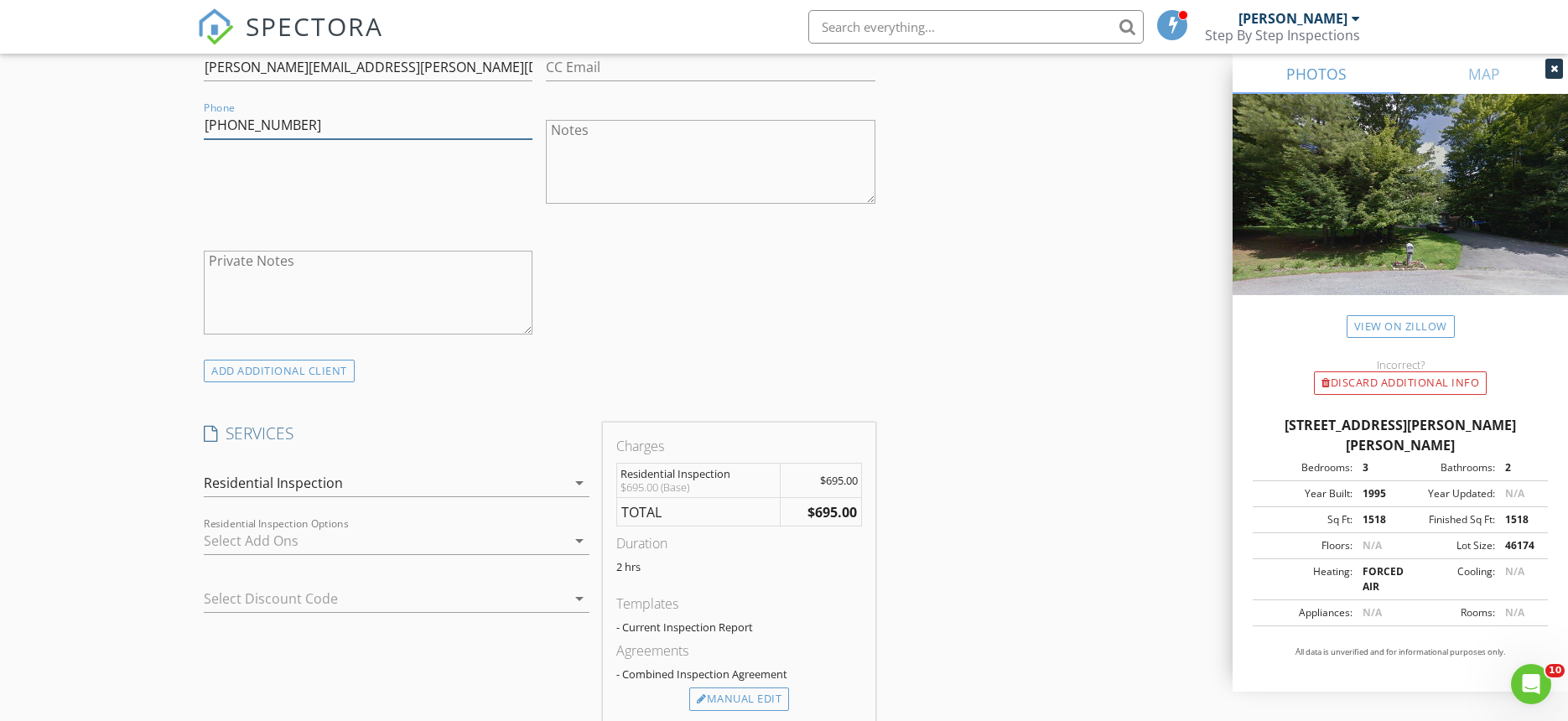
scroll to position [1127, 0]
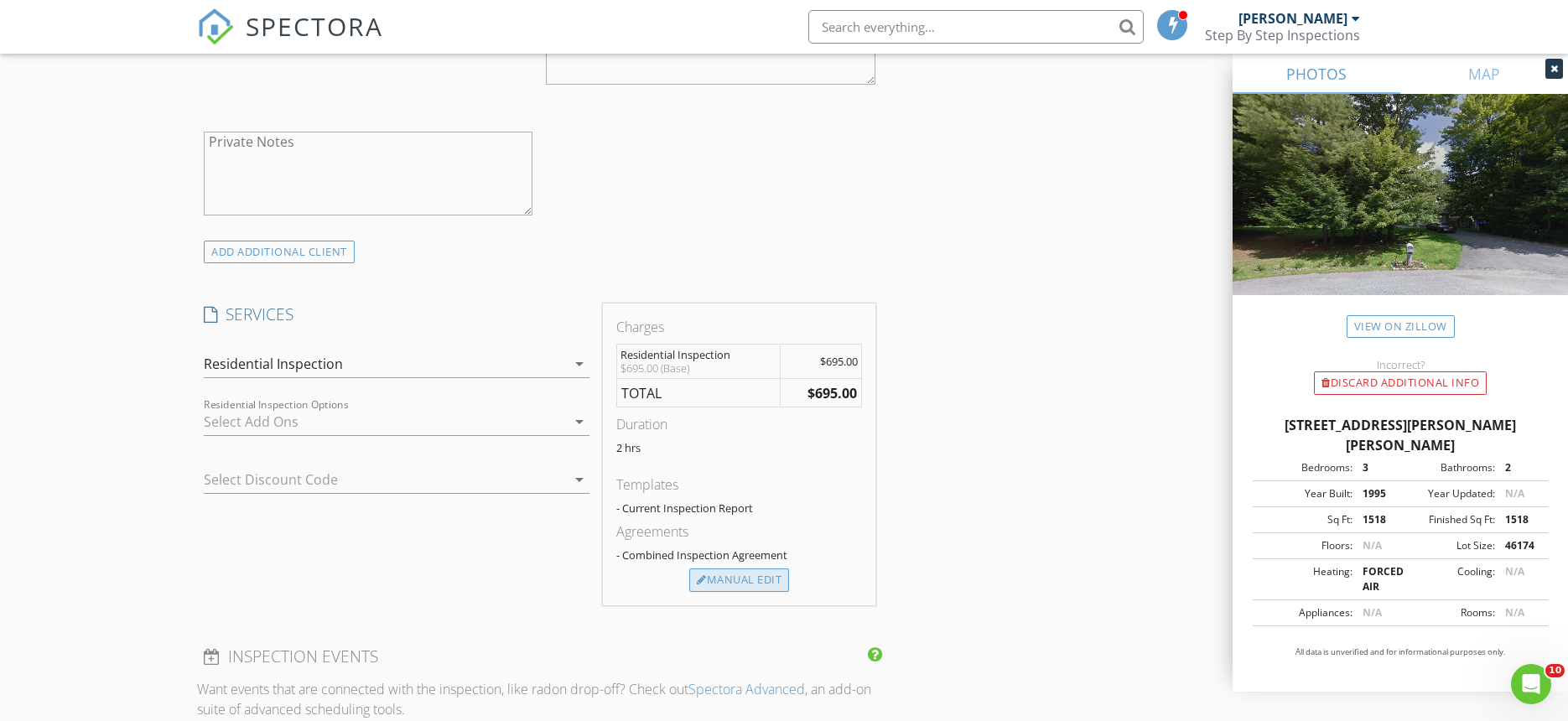
type input "[PHONE_NUMBER]"
click at [705, 577] on div "Manual Edit" at bounding box center [739, 580] width 99 height 24
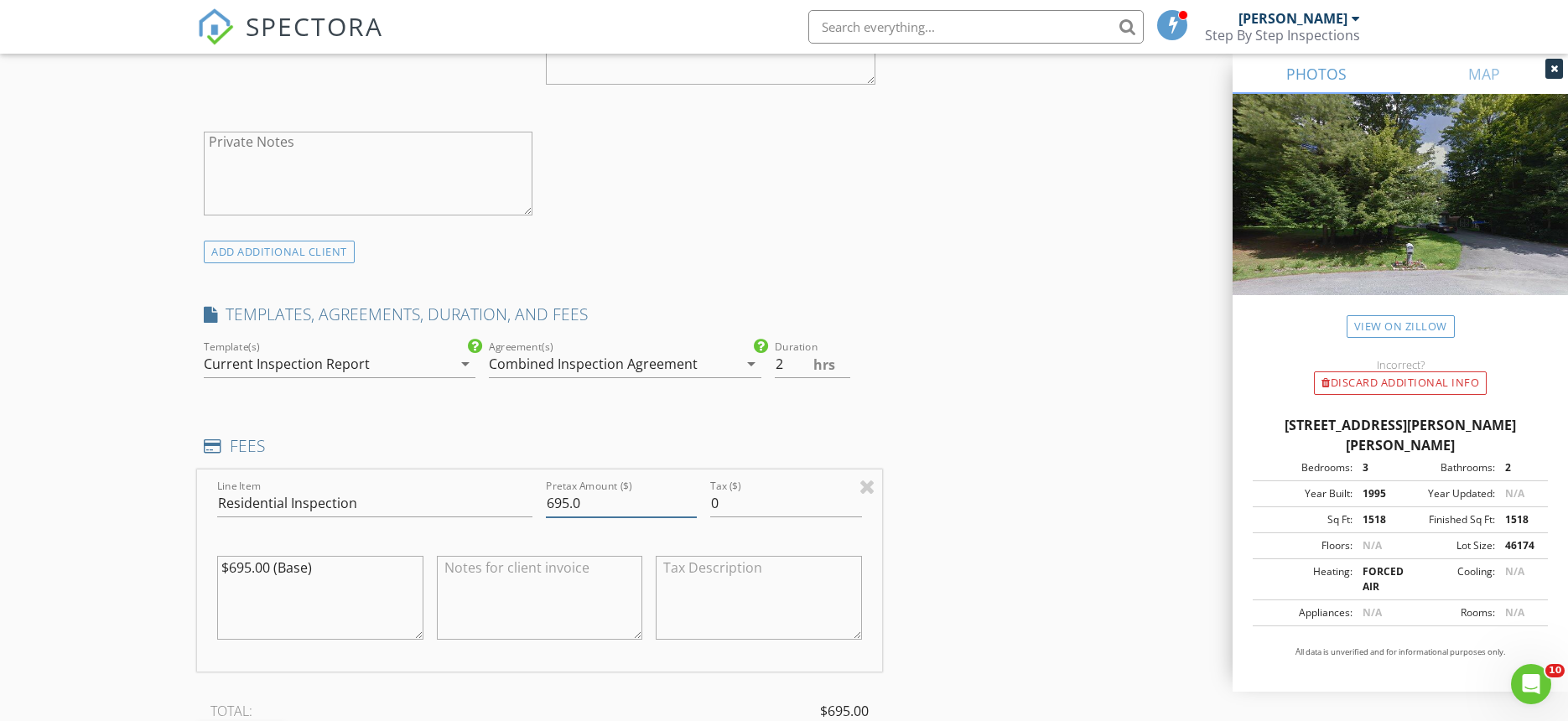
click at [563, 502] on input "695.0" at bounding box center [621, 503] width 151 height 28
type input "645.0"
click at [467, 571] on textarea at bounding box center [540, 597] width 206 height 84
click at [281, 569] on textarea "$695.00 (Base)" at bounding box center [320, 597] width 206 height 84
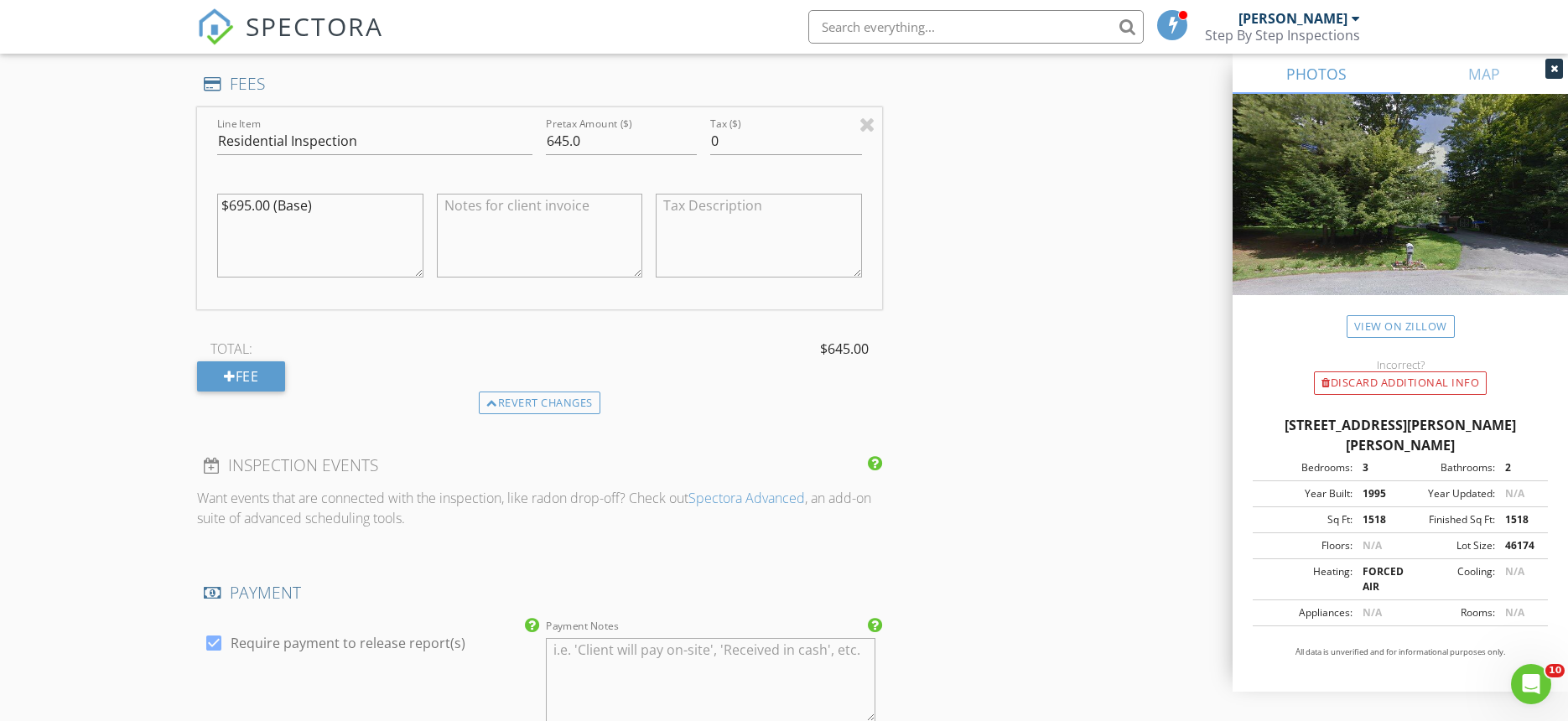
scroll to position [1459, 0]
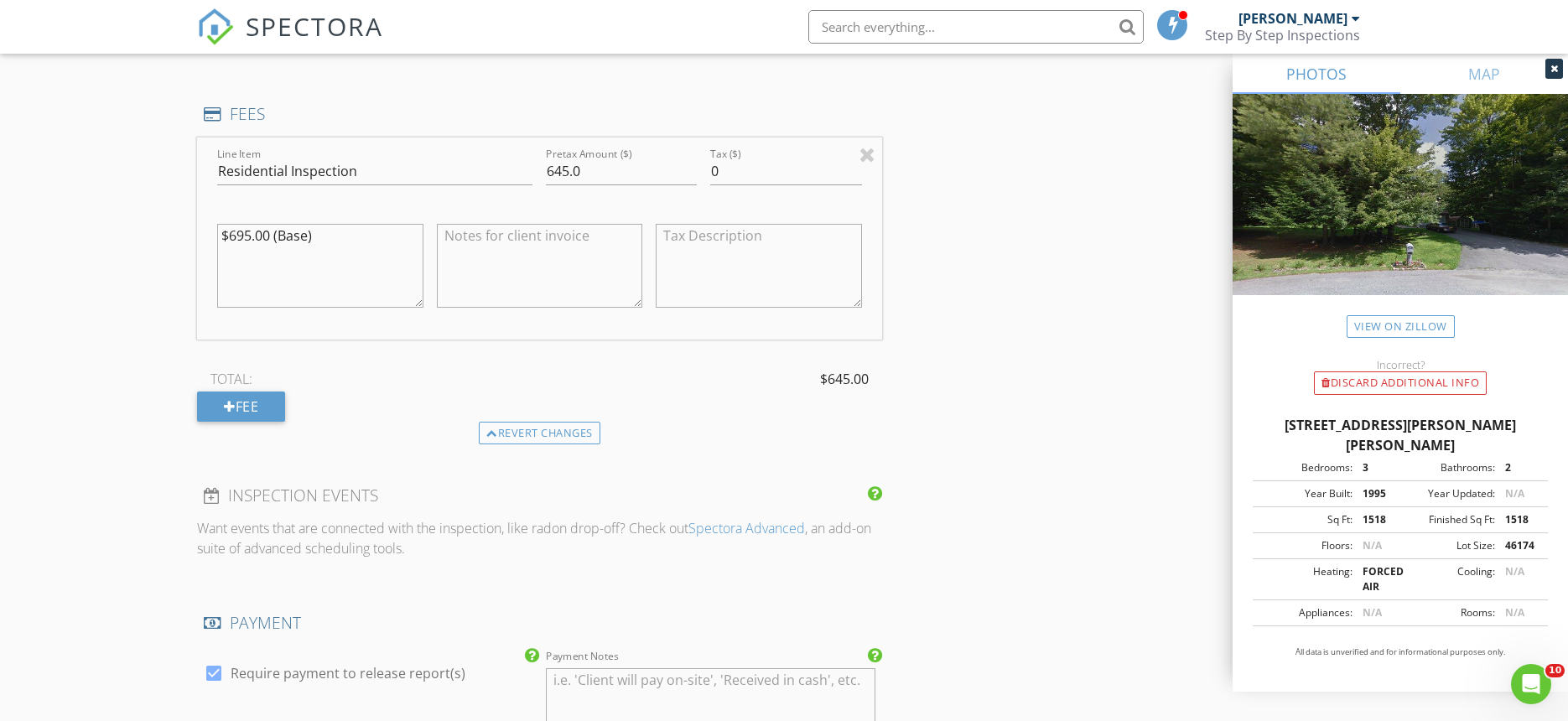
click at [478, 243] on textarea at bounding box center [540, 265] width 206 height 84
type textarea "r"
type textarea "Preferred Agent Discount"
click at [374, 417] on div "TOTAL: $645.00 Fee" at bounding box center [539, 394] width 686 height 55
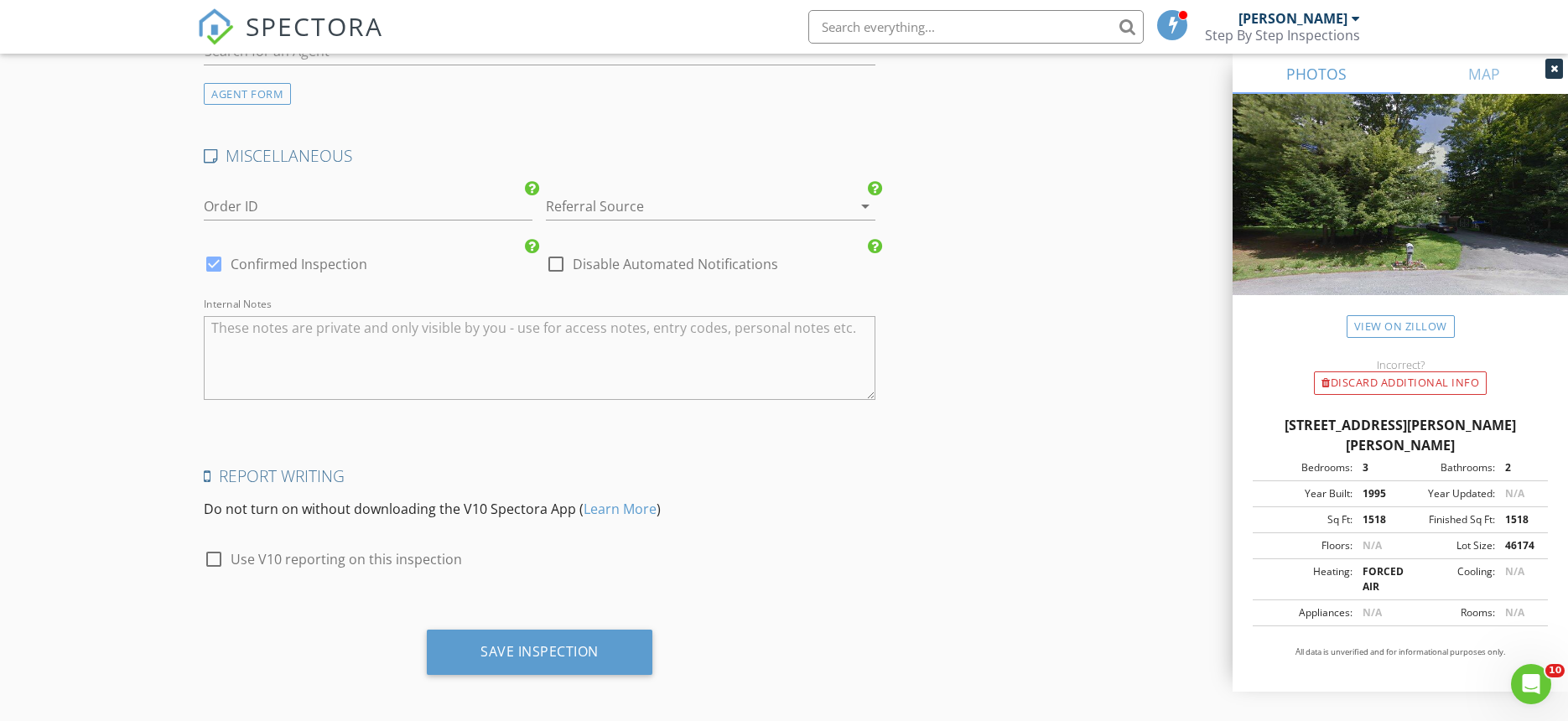
scroll to position [2827, 0]
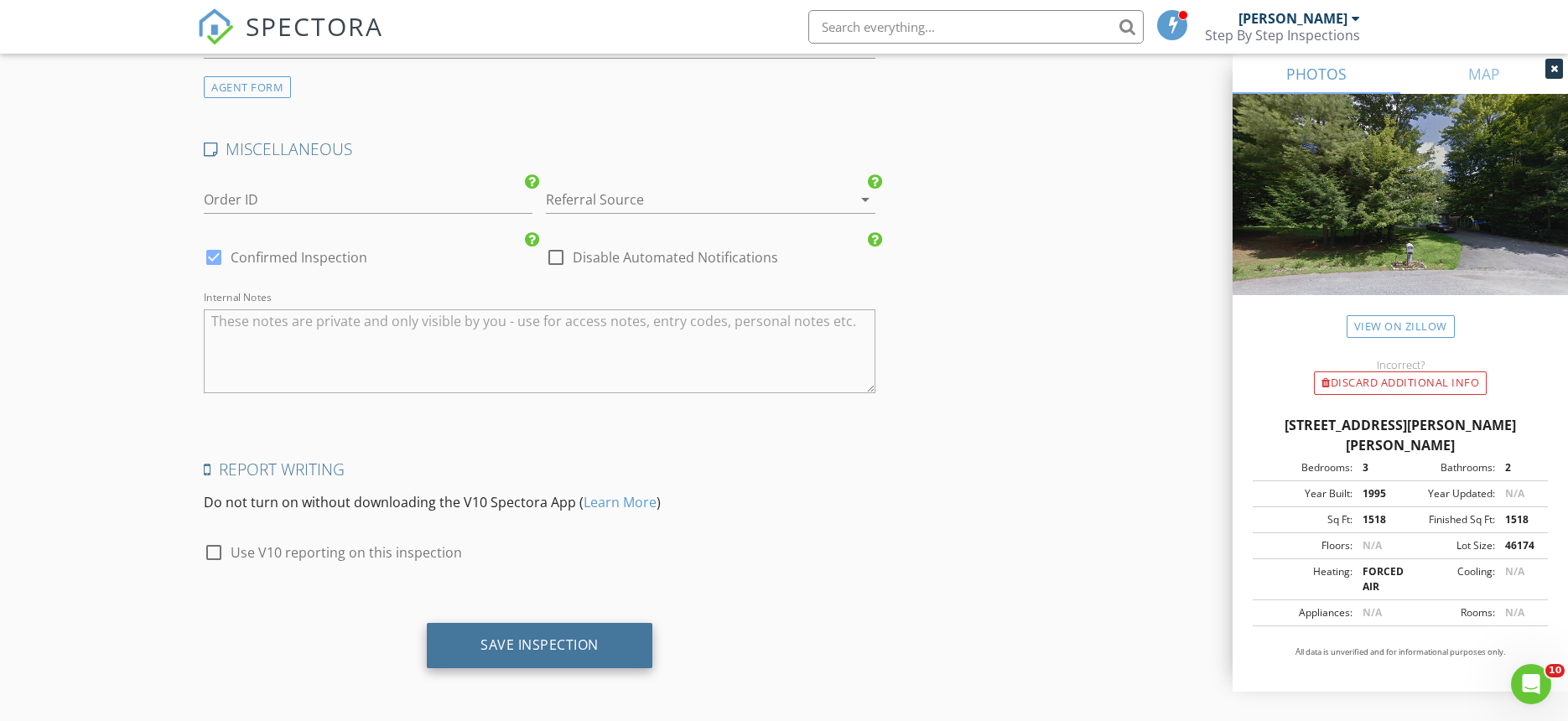
click at [513, 638] on div "Save Inspection" at bounding box center [539, 645] width 118 height 17
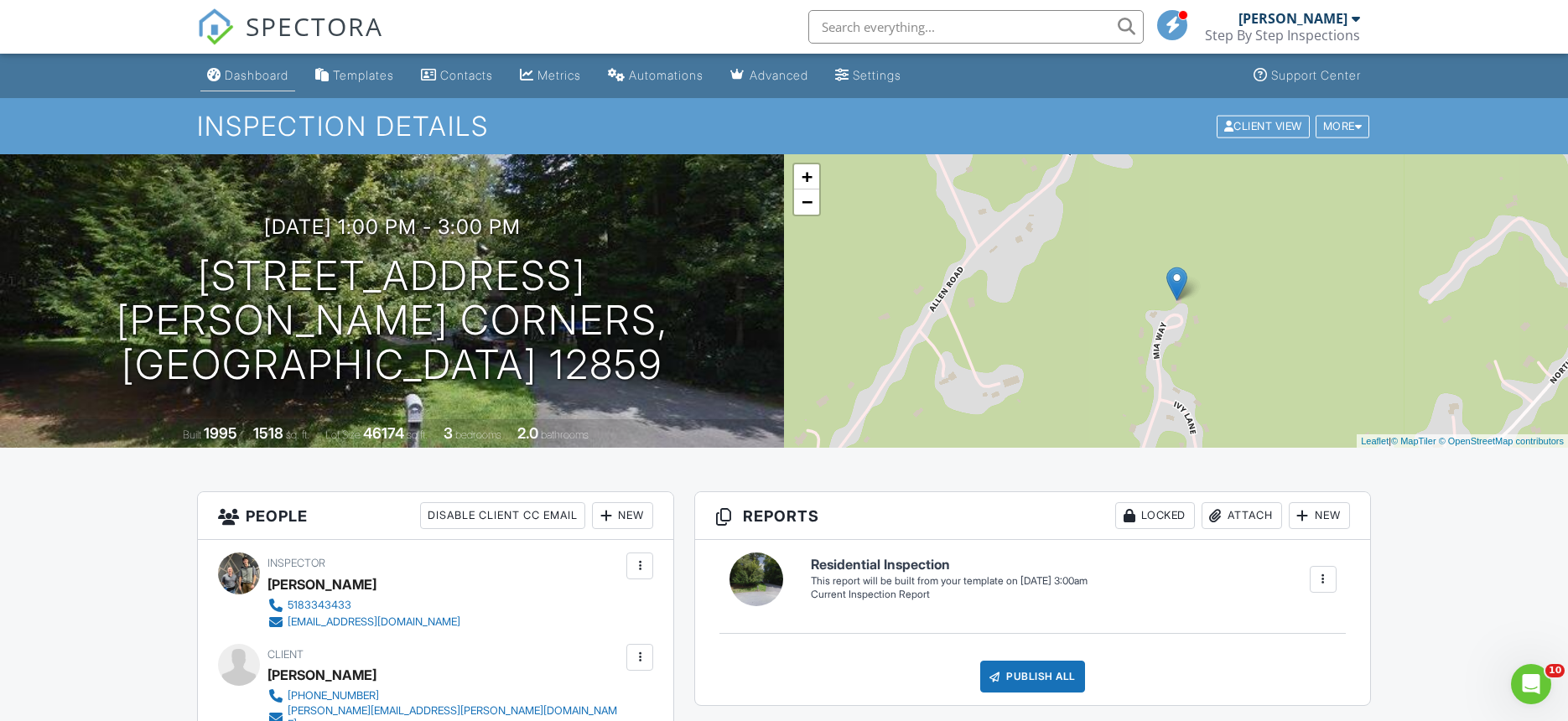
click at [262, 70] on div "Dashboard" at bounding box center [256, 74] width 63 height 14
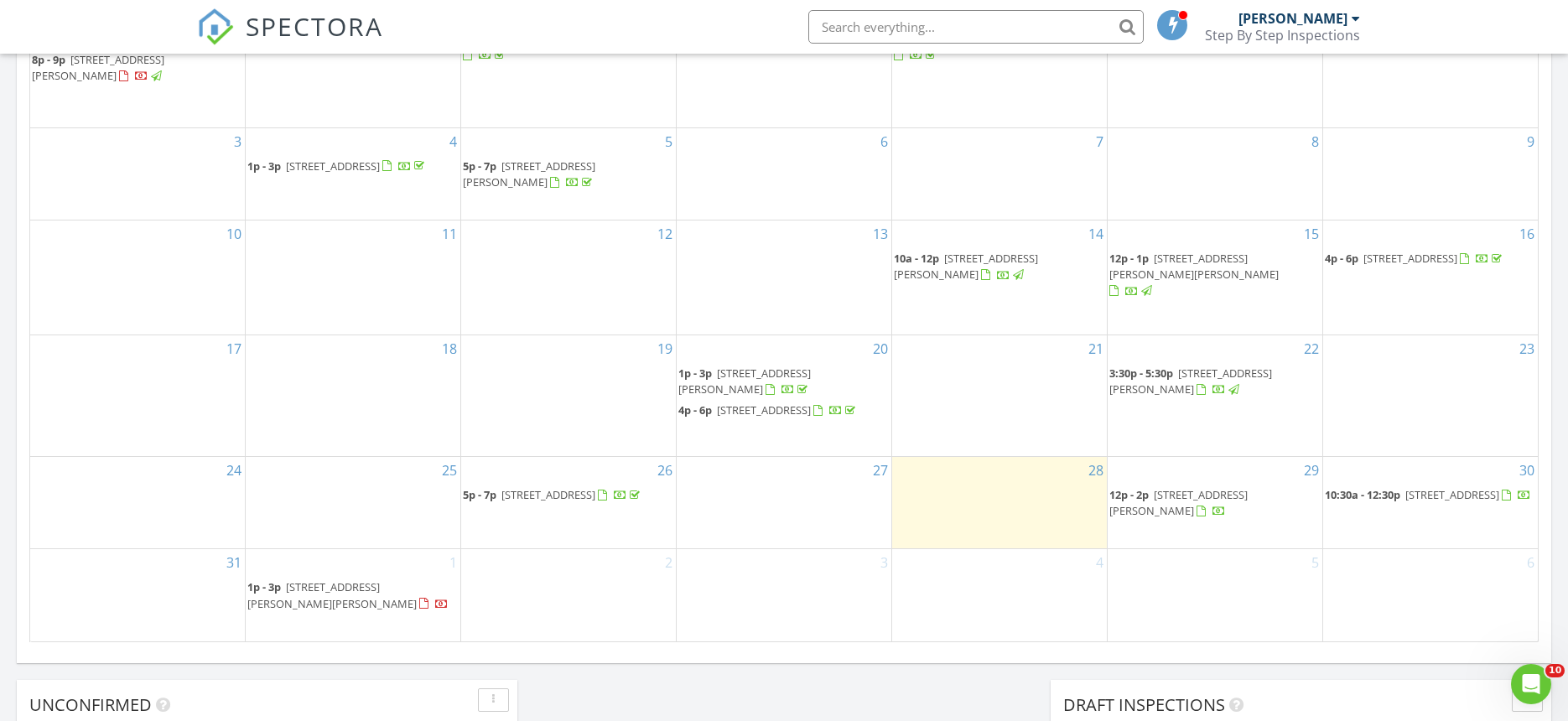
scroll to position [951, 0]
